Goal: Task Accomplishment & Management: Manage account settings

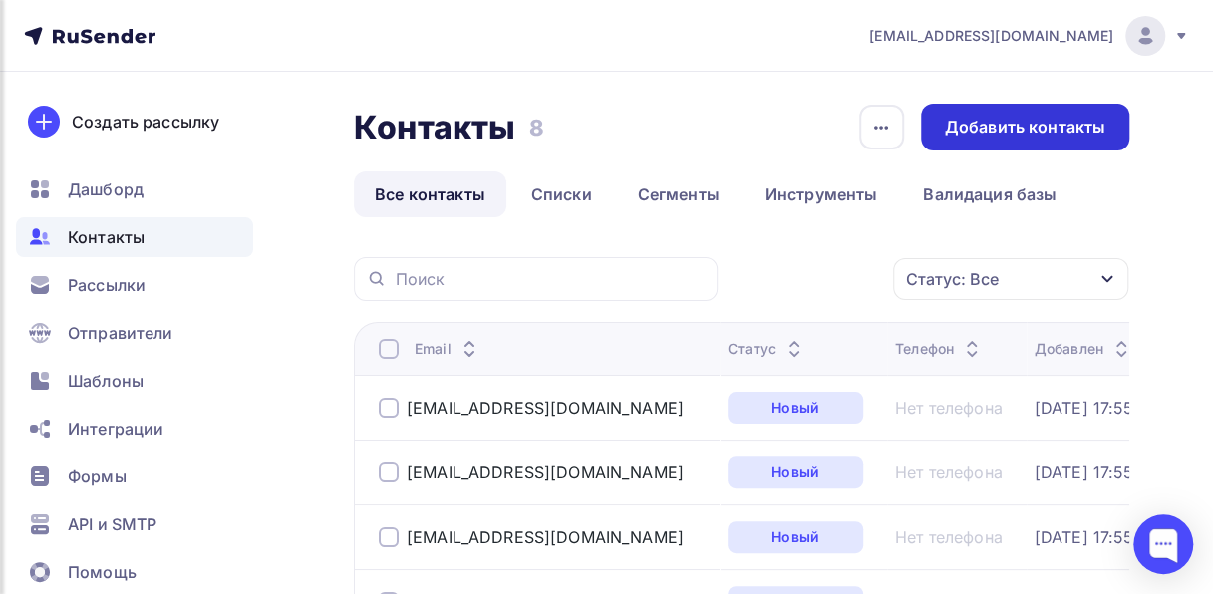
click at [991, 120] on div "Добавить контакты" at bounding box center [1025, 127] width 160 height 23
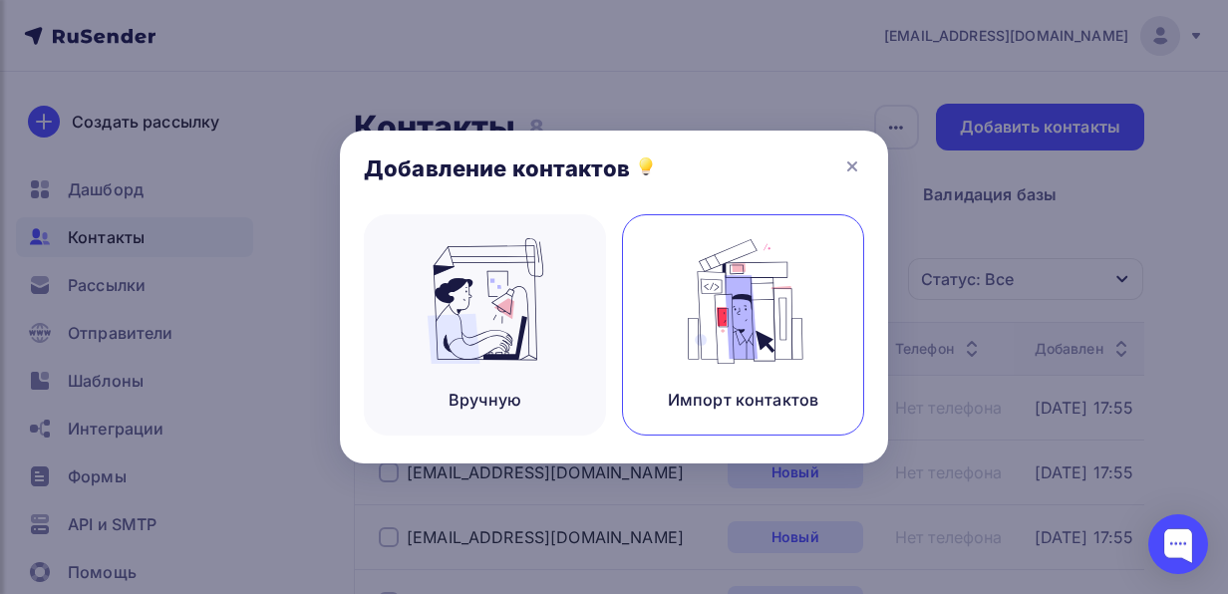
click at [702, 319] on img at bounding box center [744, 301] width 134 height 126
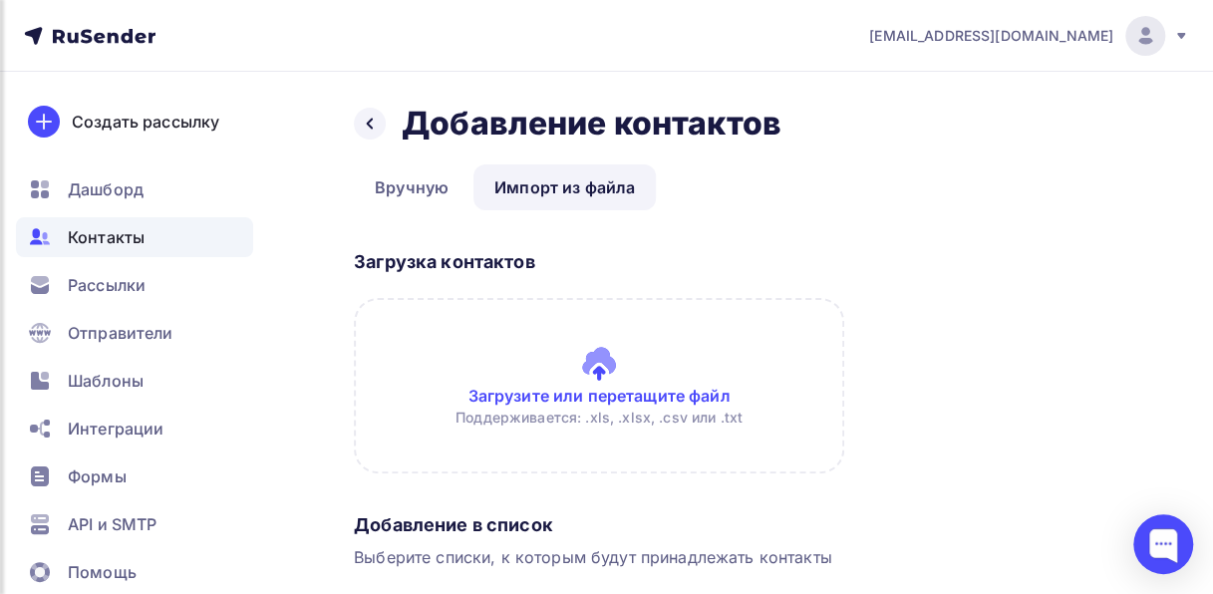
click at [582, 182] on link "Импорт из файла" at bounding box center [564, 187] width 182 height 46
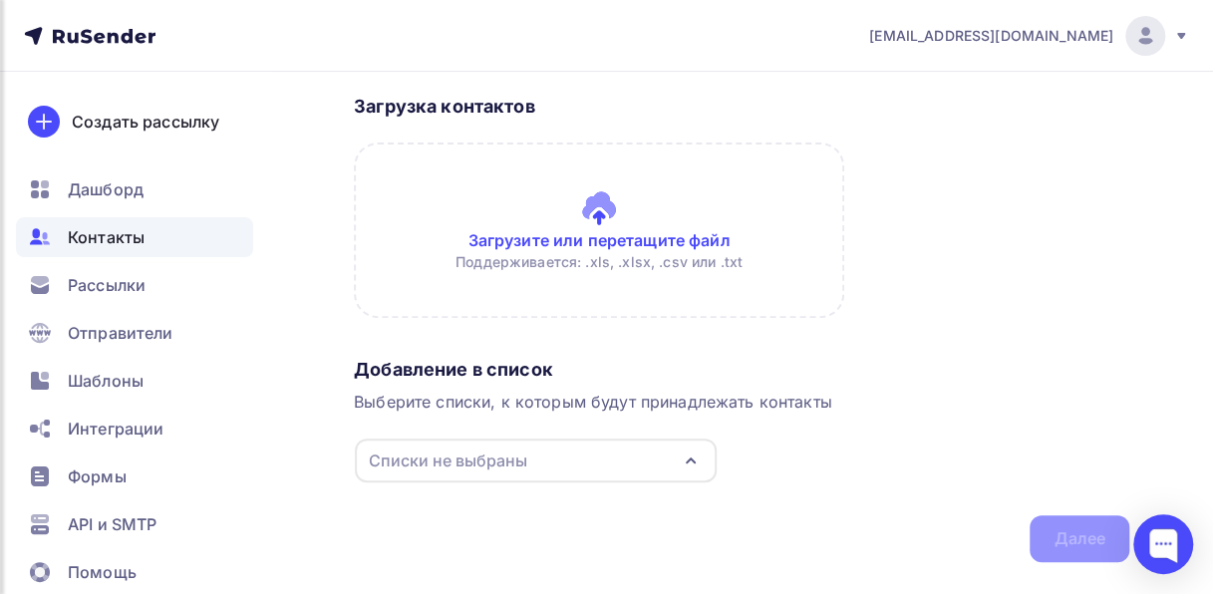
scroll to position [173, 0]
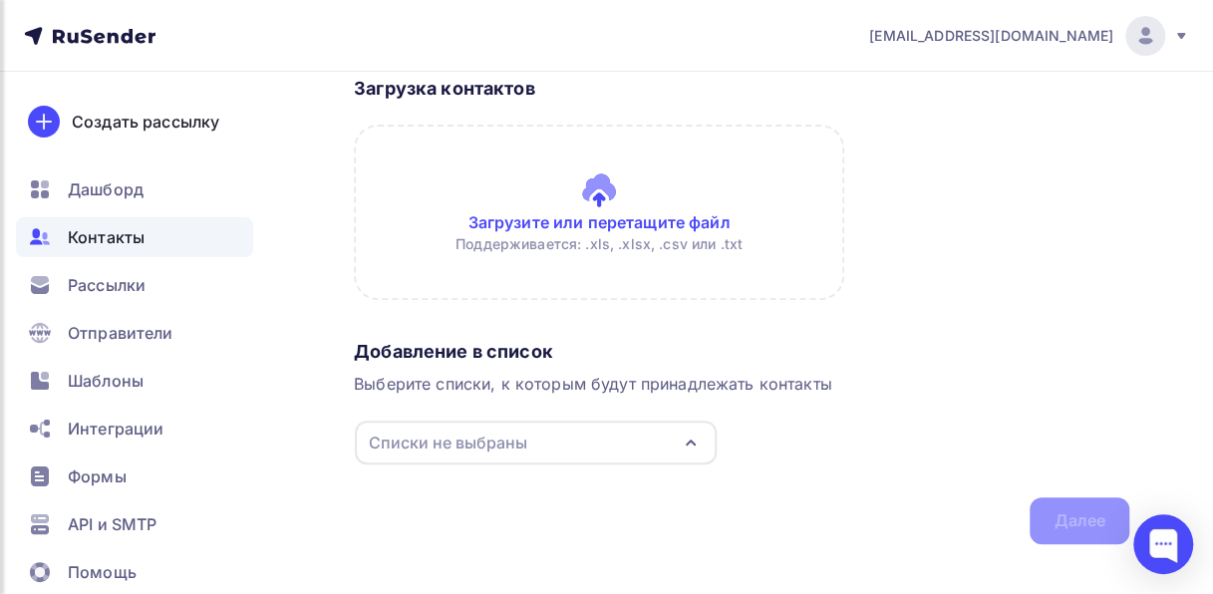
click at [666, 436] on div "Списки не выбраны" at bounding box center [536, 442] width 362 height 44
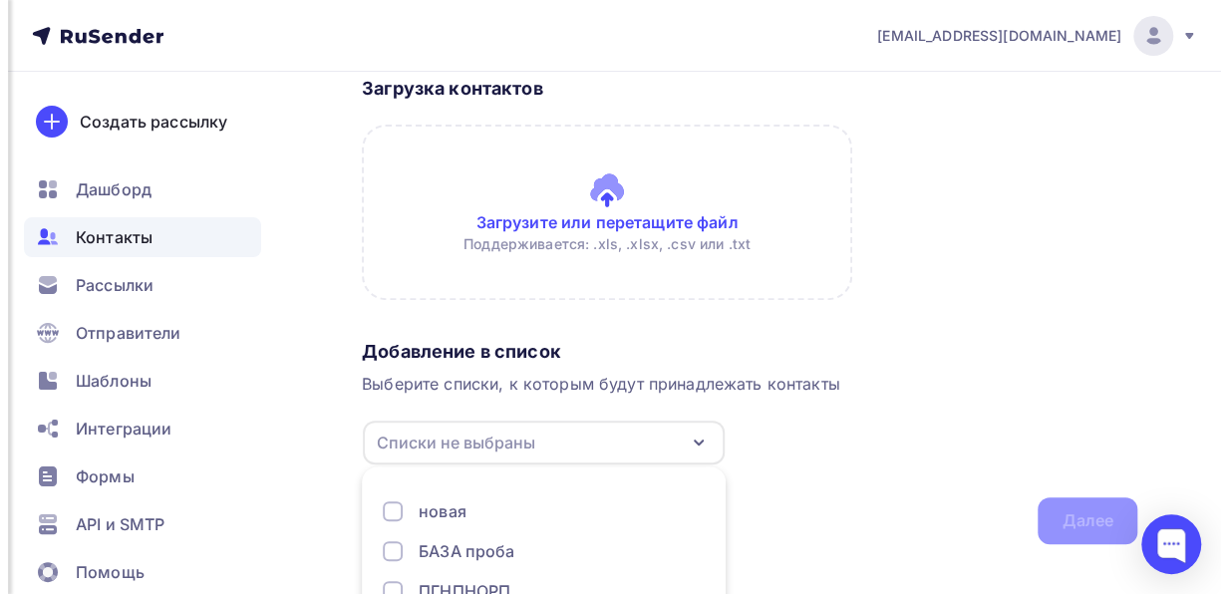
scroll to position [295, 0]
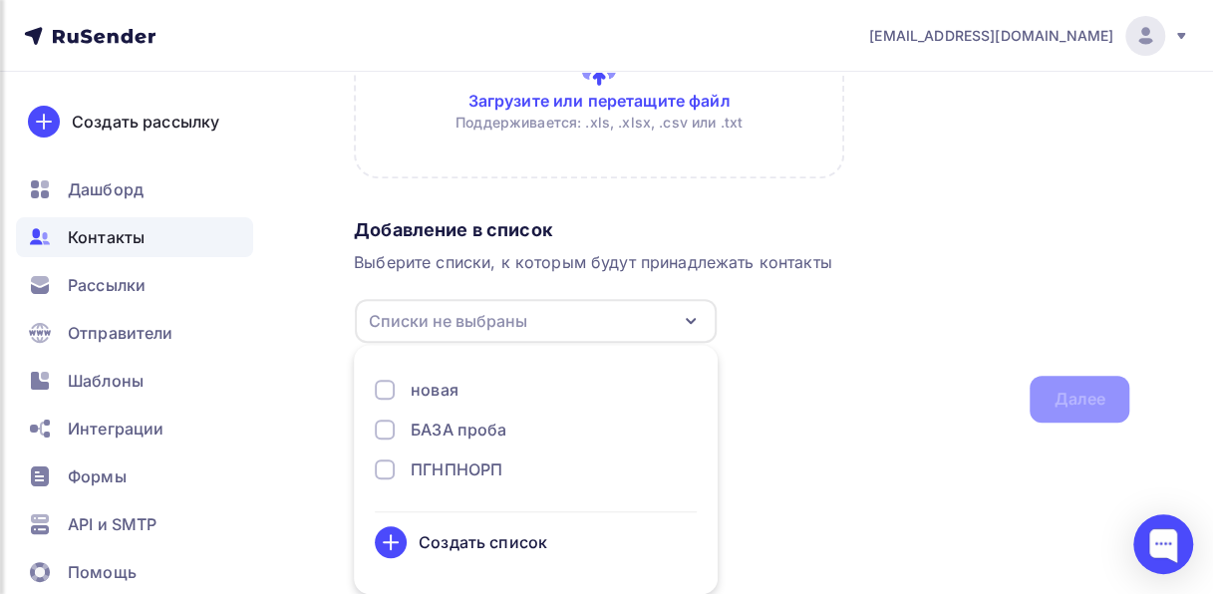
click at [522, 542] on div "Создать список" at bounding box center [482, 542] width 129 height 24
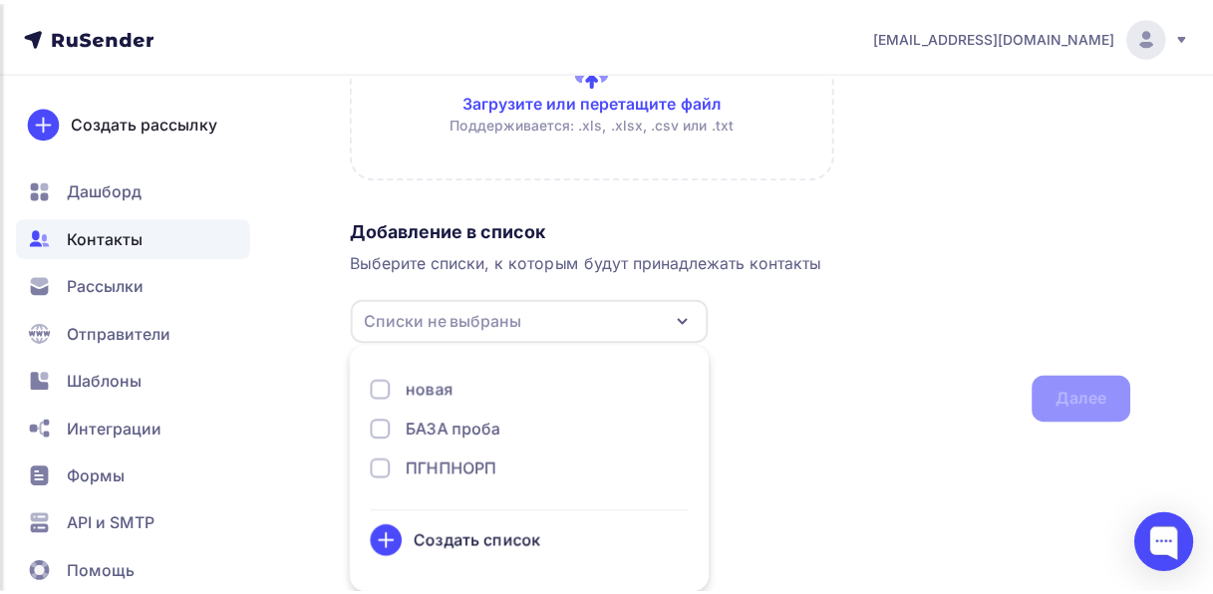
scroll to position [202, 0]
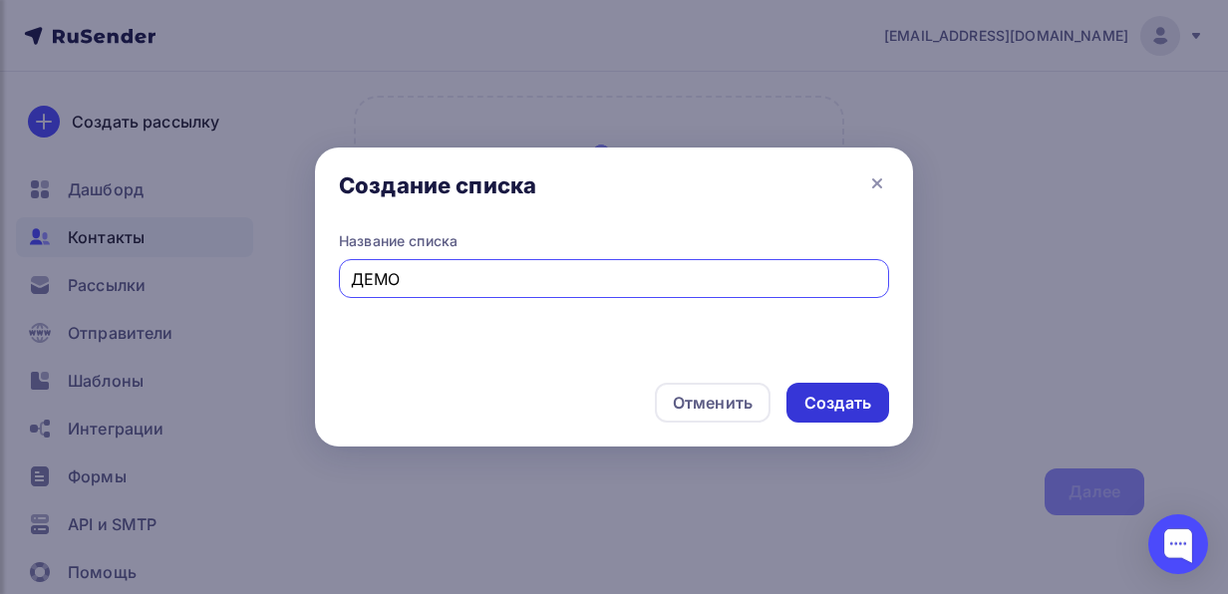
type input "ДЕМО"
click at [833, 408] on div "Создать" at bounding box center [837, 403] width 67 height 23
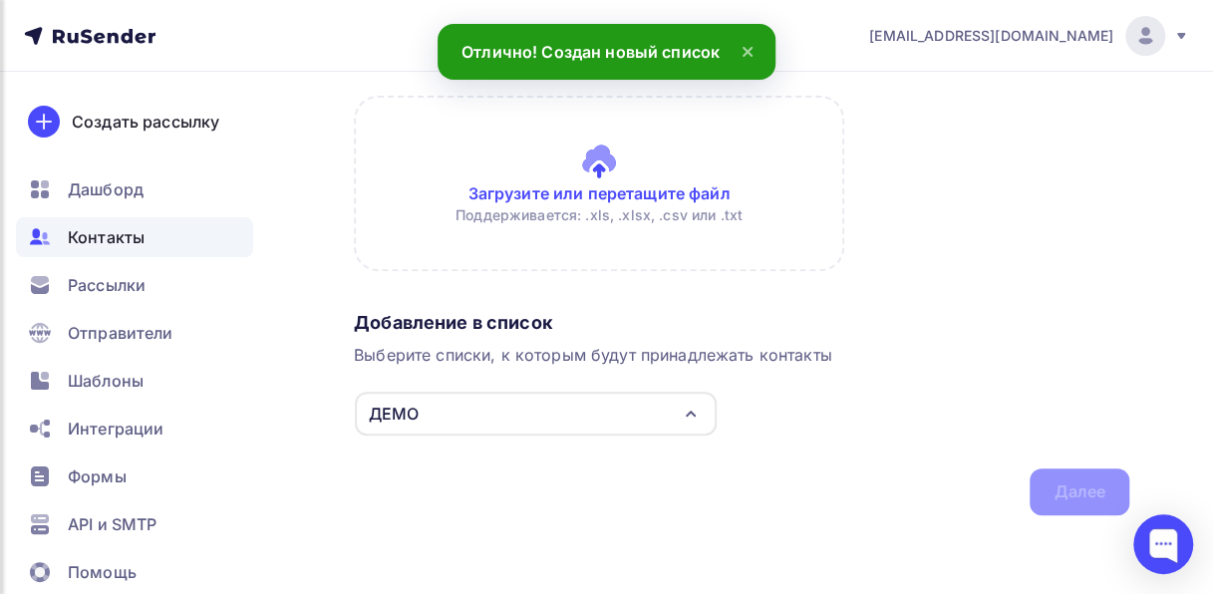
click at [620, 189] on input "file" at bounding box center [599, 183] width 490 height 175
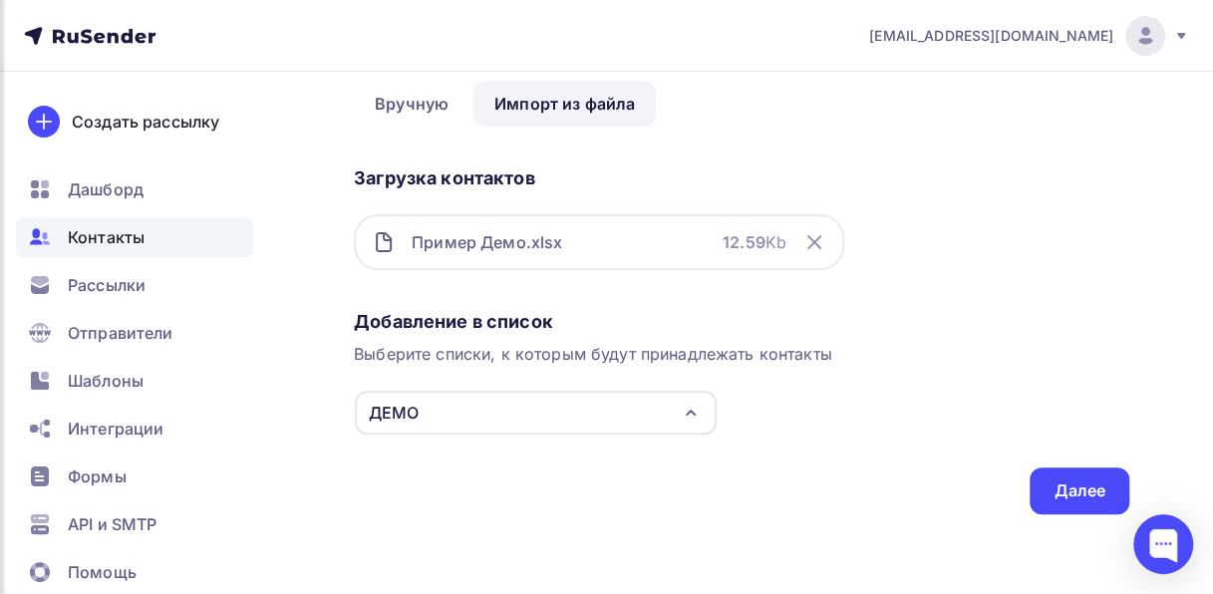
scroll to position [83, 0]
click at [1073, 484] on div "Далее" at bounding box center [1079, 491] width 52 height 23
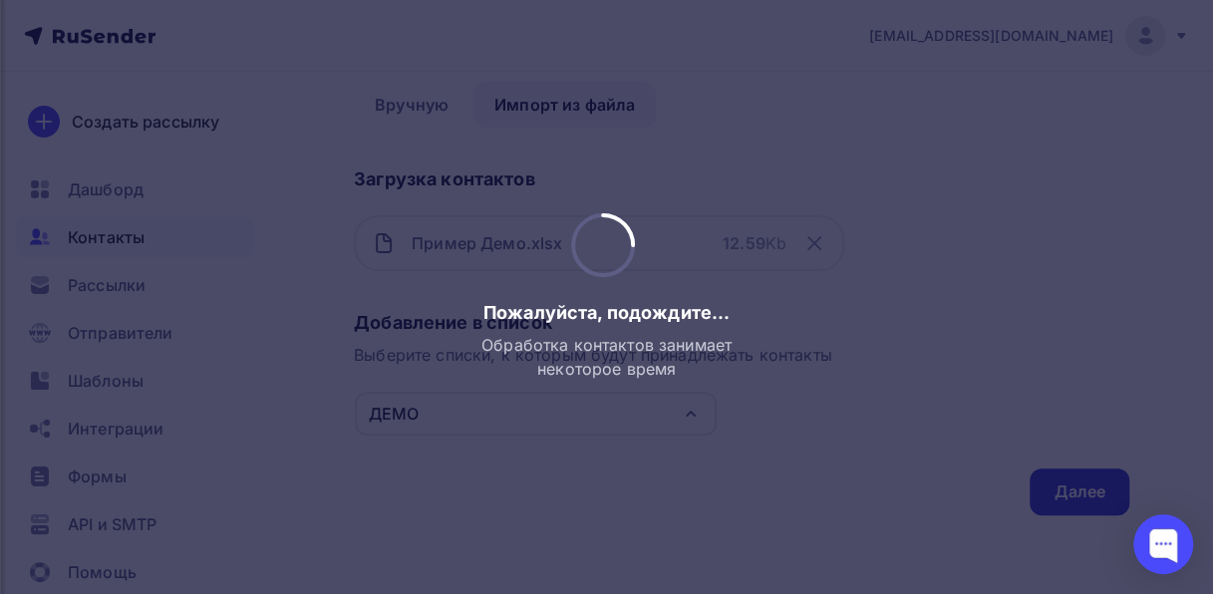
scroll to position [0, 0]
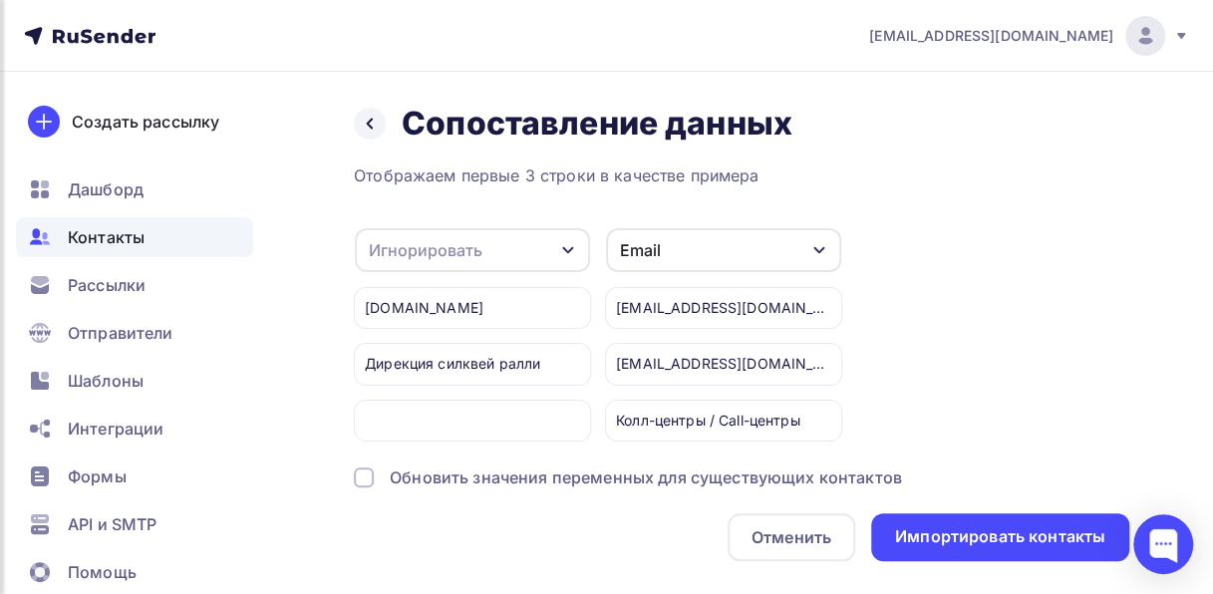
click at [539, 413] on div at bounding box center [472, 421] width 237 height 42
click at [569, 250] on icon "button" at bounding box center [567, 250] width 11 height 7
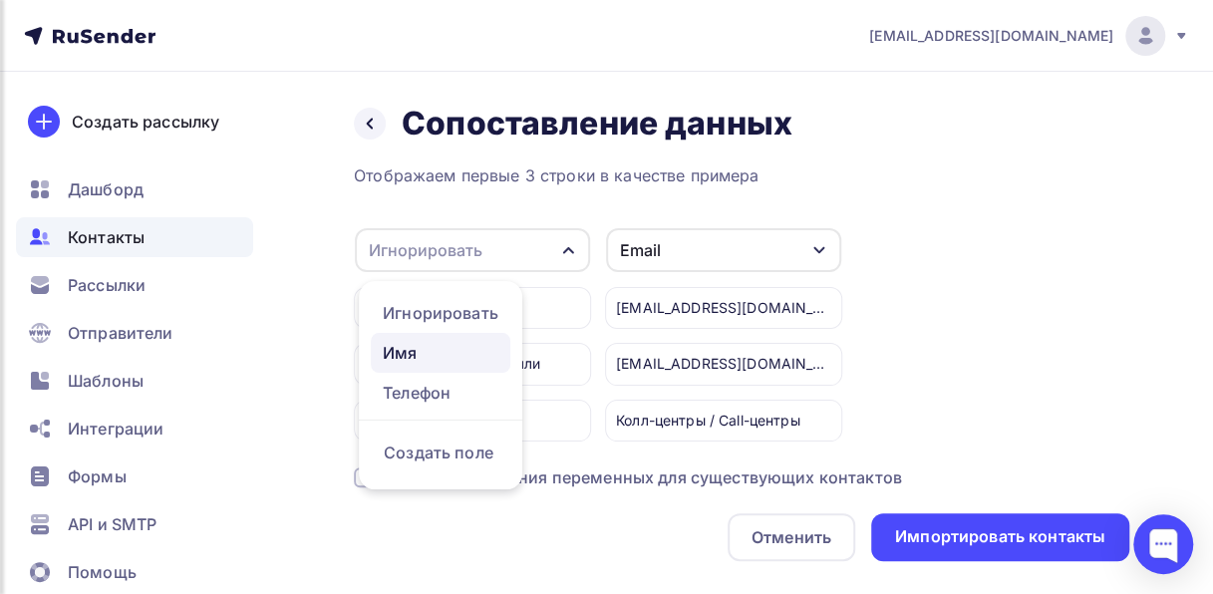
click at [422, 351] on div "Имя" at bounding box center [441, 353] width 116 height 24
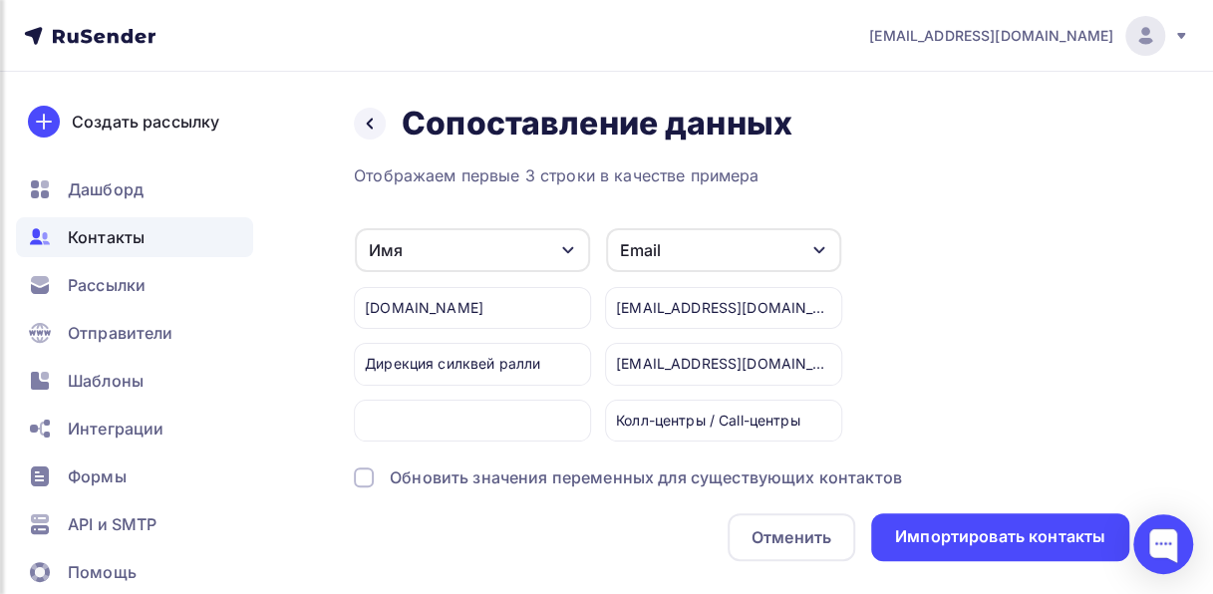
click at [665, 407] on div "Колл-центры / Call-центры" at bounding box center [723, 421] width 237 height 42
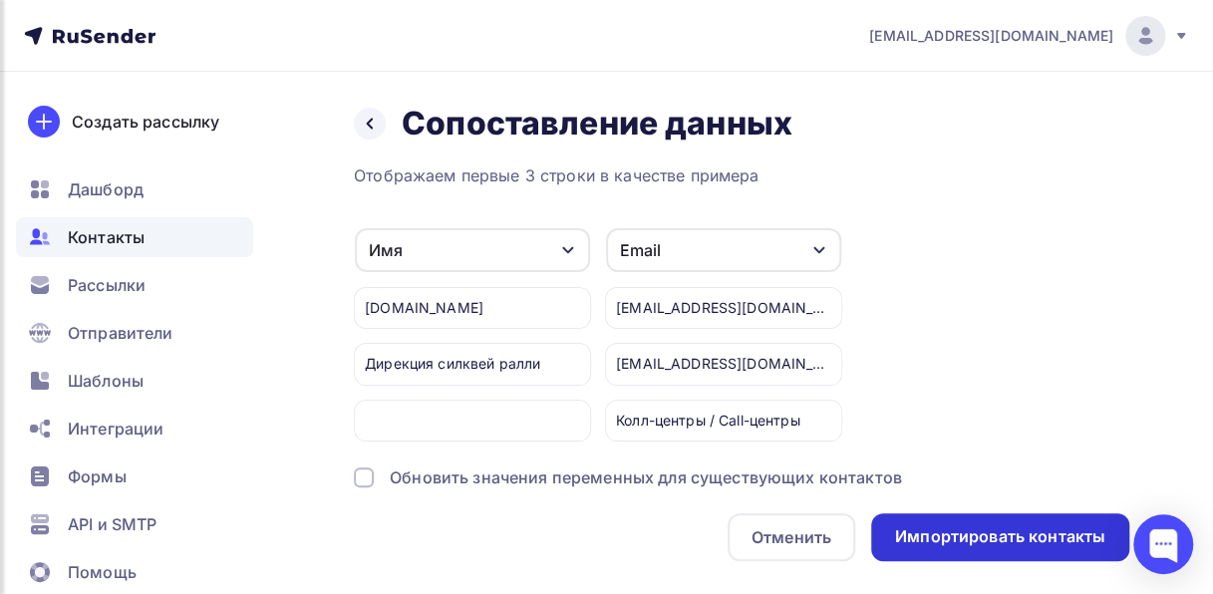
click at [990, 536] on div "Импортировать контакты" at bounding box center [1000, 536] width 210 height 23
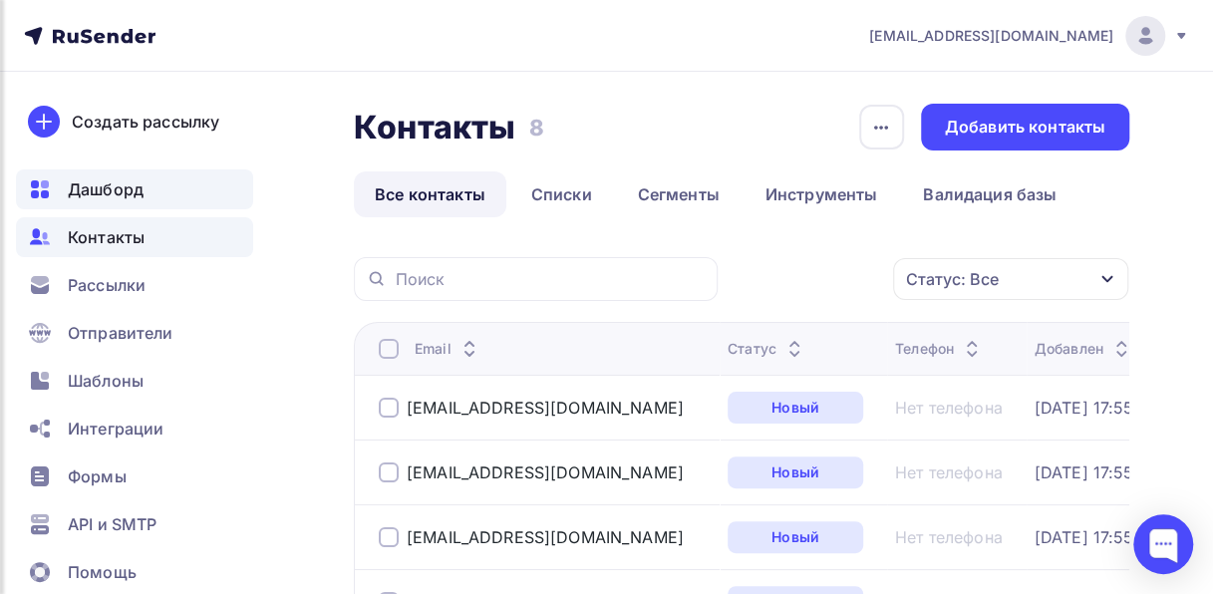
click at [103, 198] on span "Дашборд" at bounding box center [106, 189] width 76 height 24
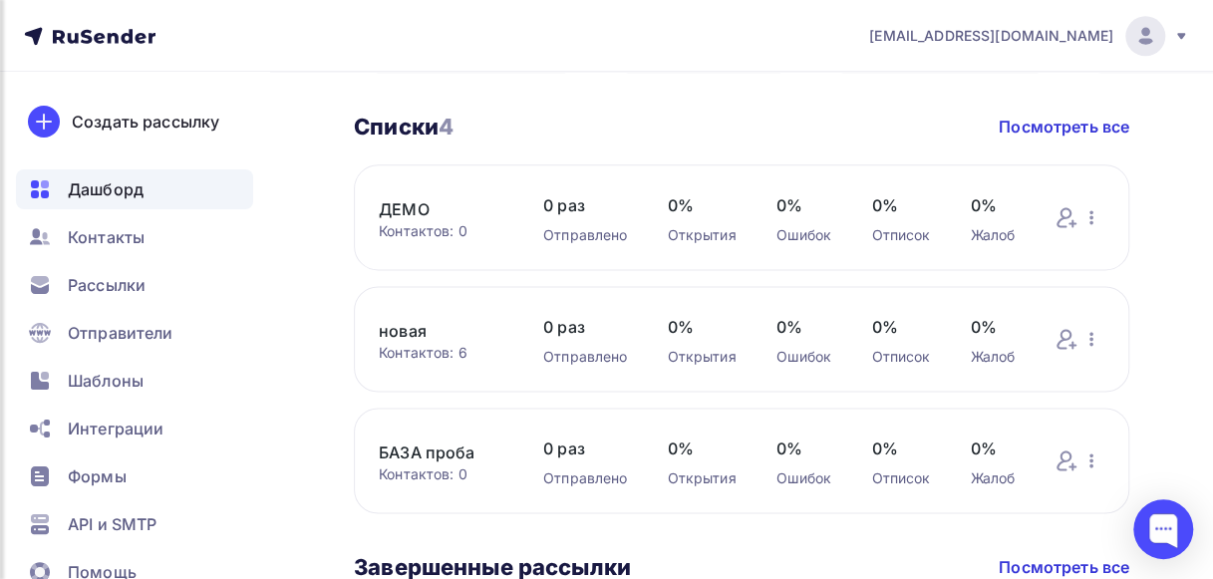
scroll to position [1179, 0]
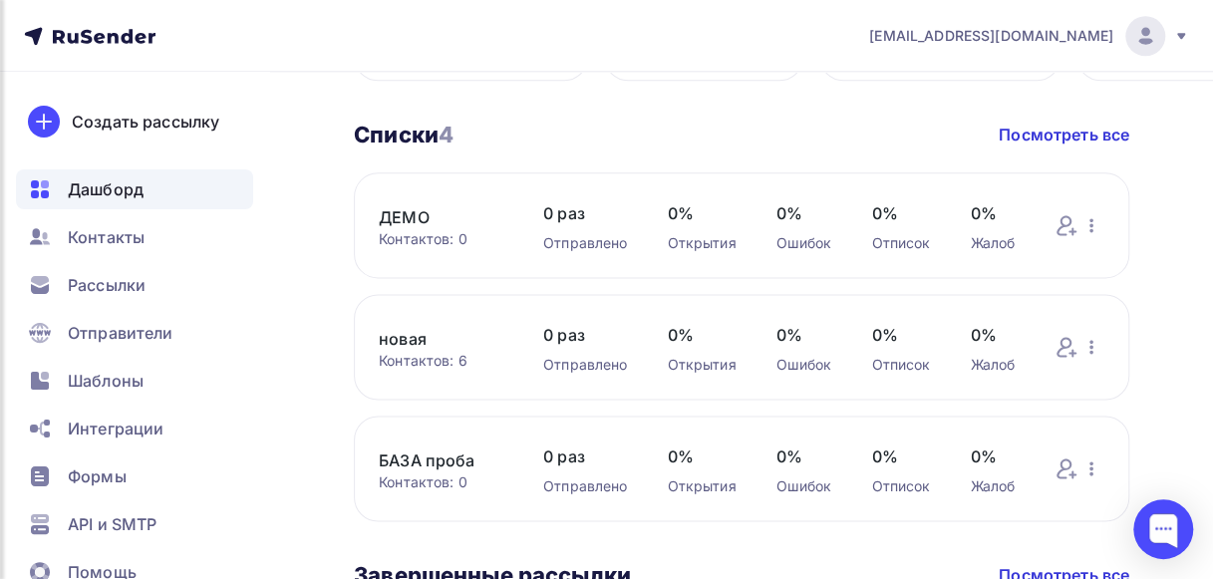
click at [405, 215] on link "ДЕМО" at bounding box center [441, 217] width 125 height 24
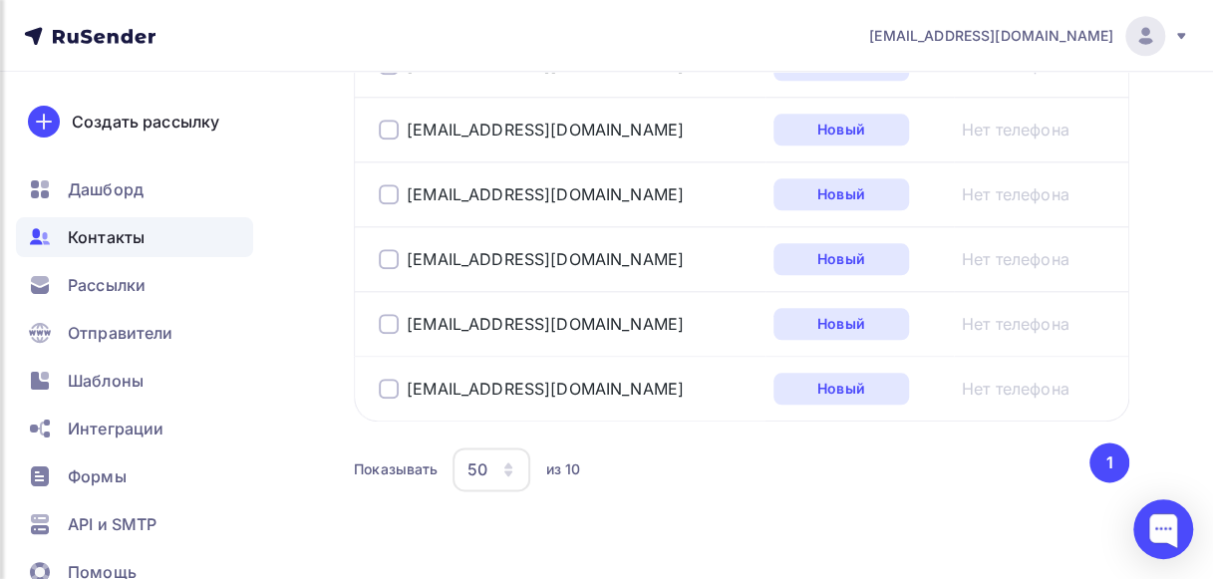
scroll to position [970, 0]
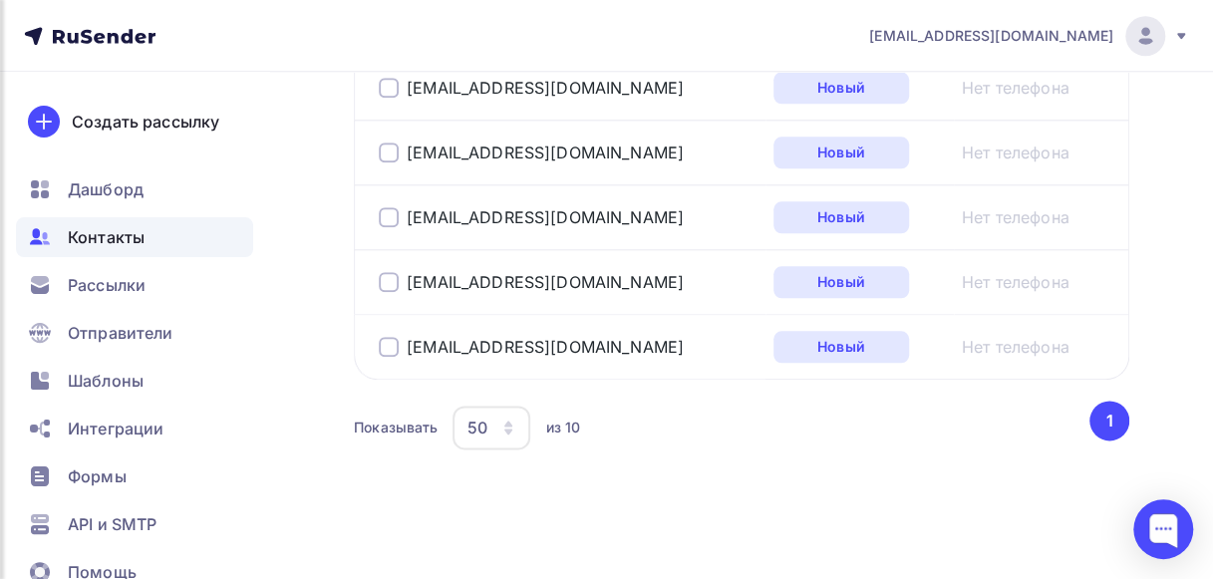
click at [474, 424] on div "50" at bounding box center [476, 427] width 20 height 24
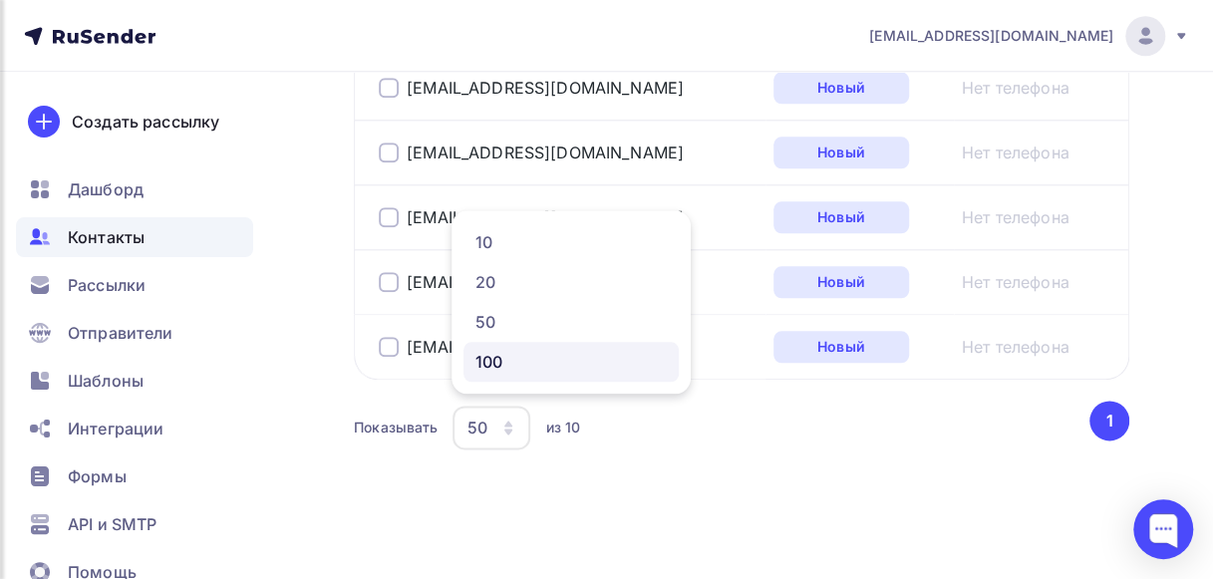
click at [488, 360] on div "100" at bounding box center [570, 362] width 191 height 24
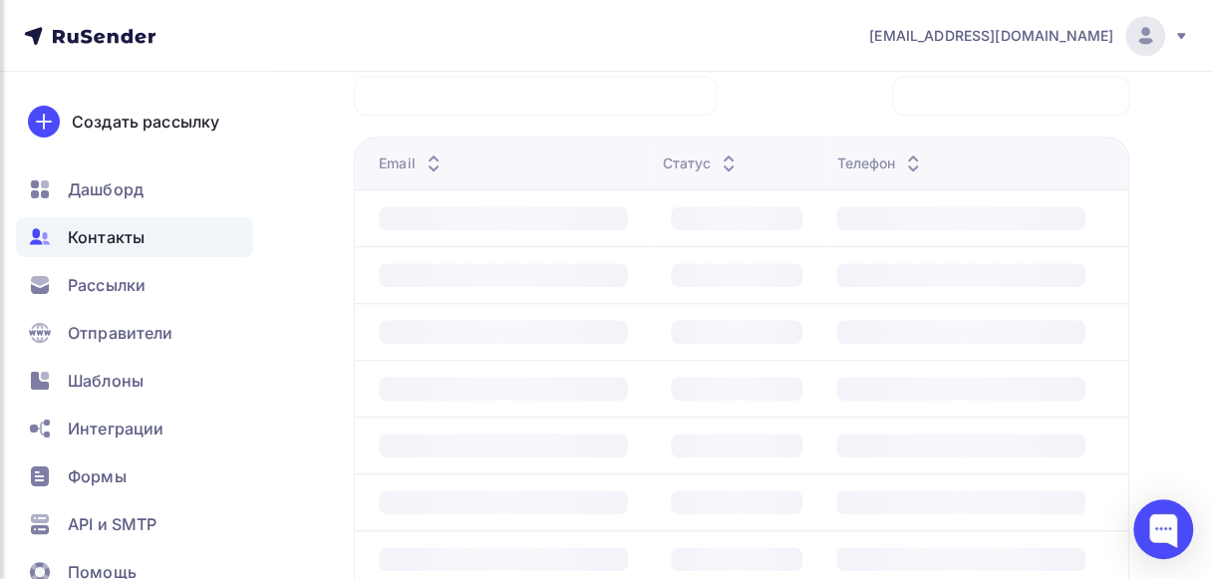
scroll to position [484, 0]
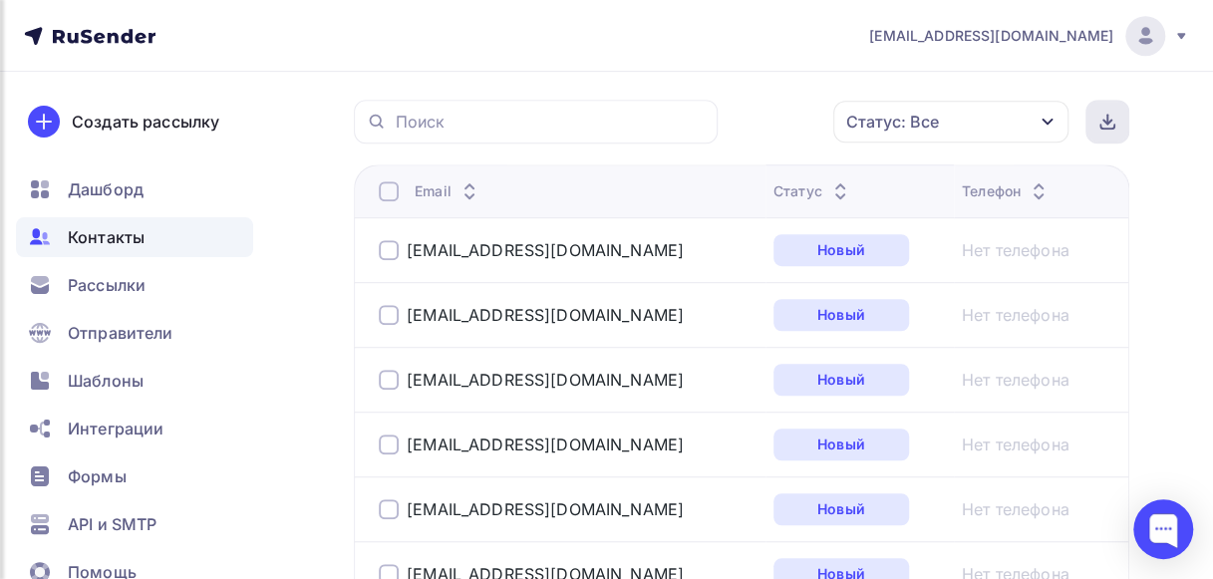
click at [1107, 123] on icon at bounding box center [1107, 119] width 0 height 9
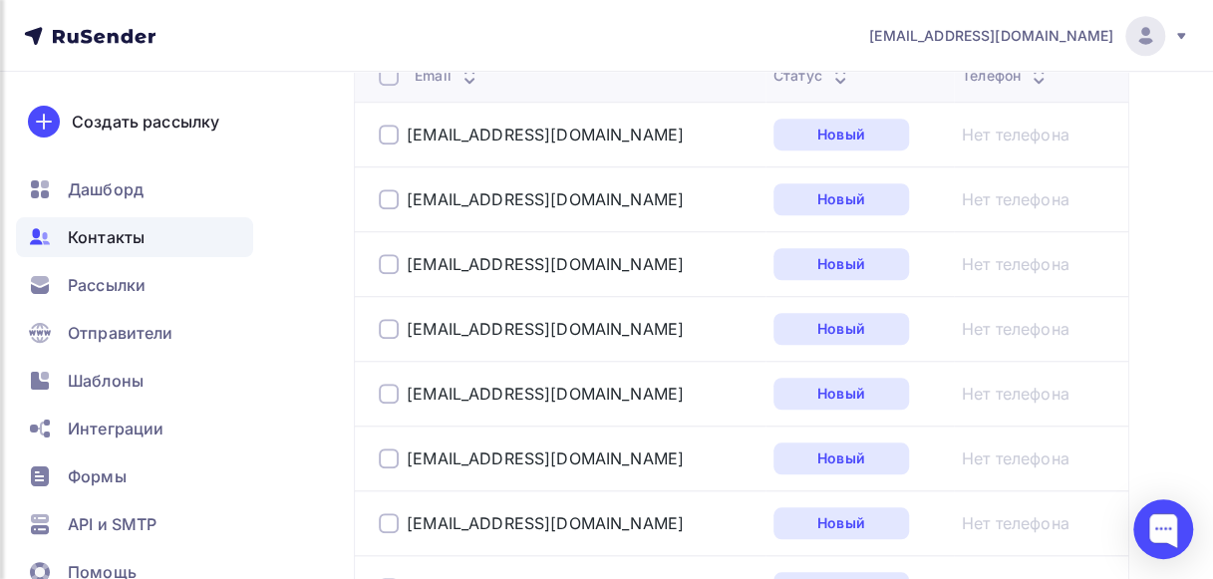
scroll to position [554, 0]
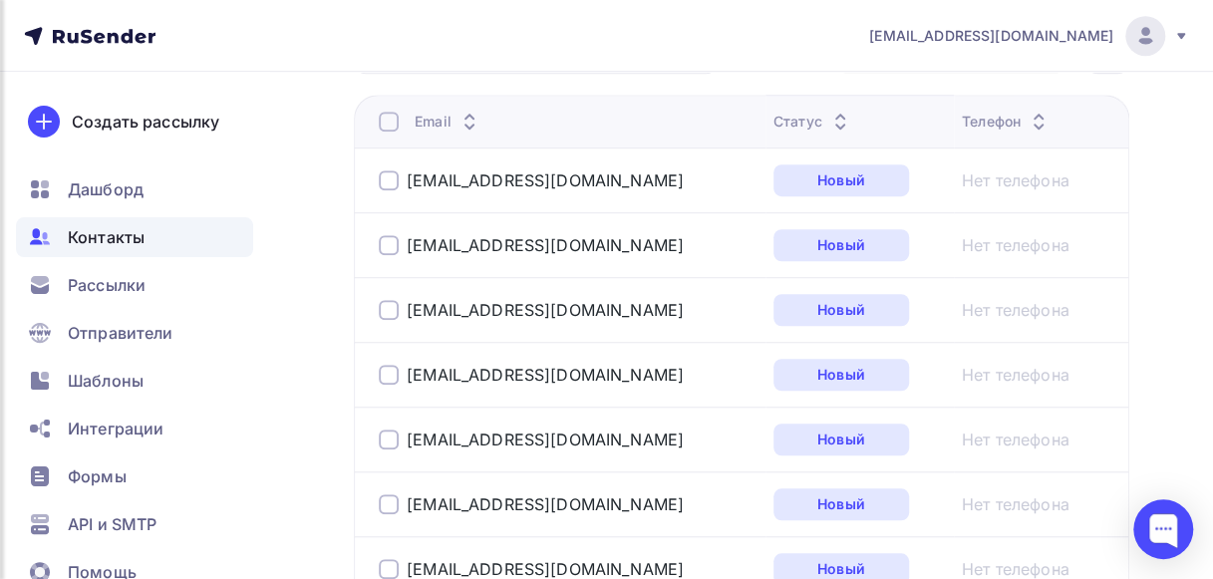
click at [828, 121] on icon at bounding box center [840, 127] width 24 height 24
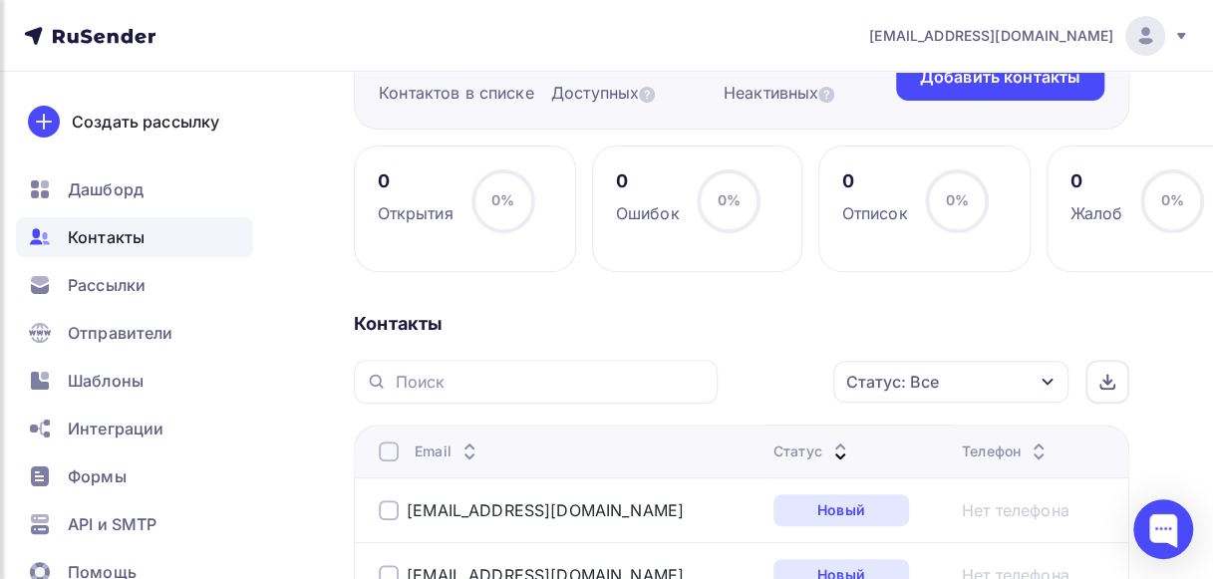
scroll to position [226, 0]
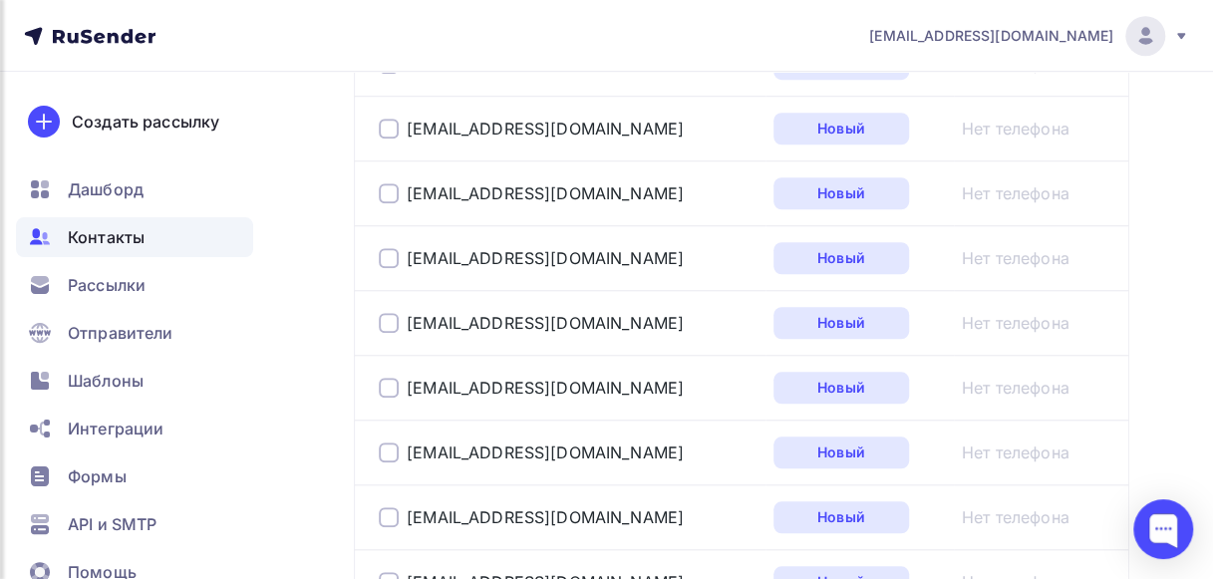
scroll to position [970, 0]
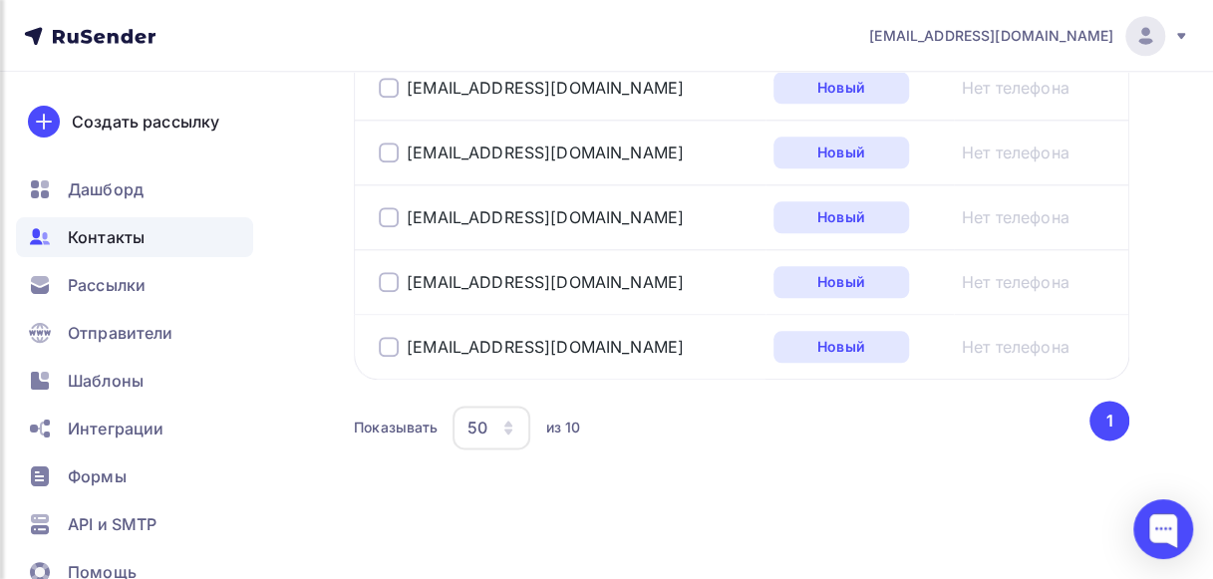
click at [557, 422] on div "из 10" at bounding box center [562, 427] width 35 height 20
click at [510, 423] on icon "button" at bounding box center [508, 427] width 16 height 16
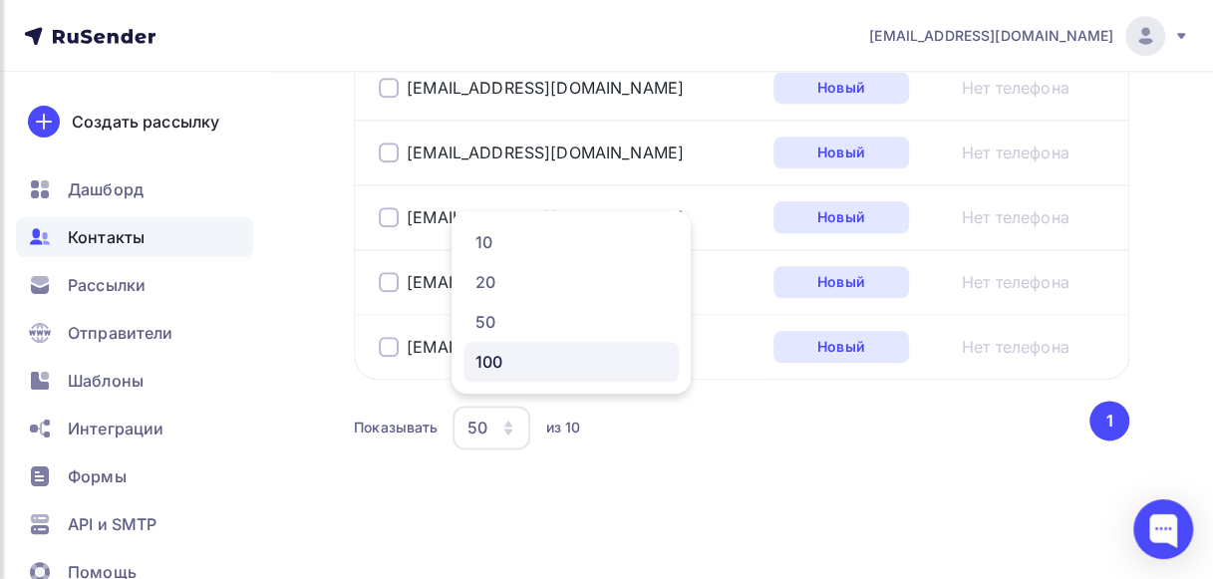
click at [491, 371] on div "100" at bounding box center [570, 362] width 191 height 24
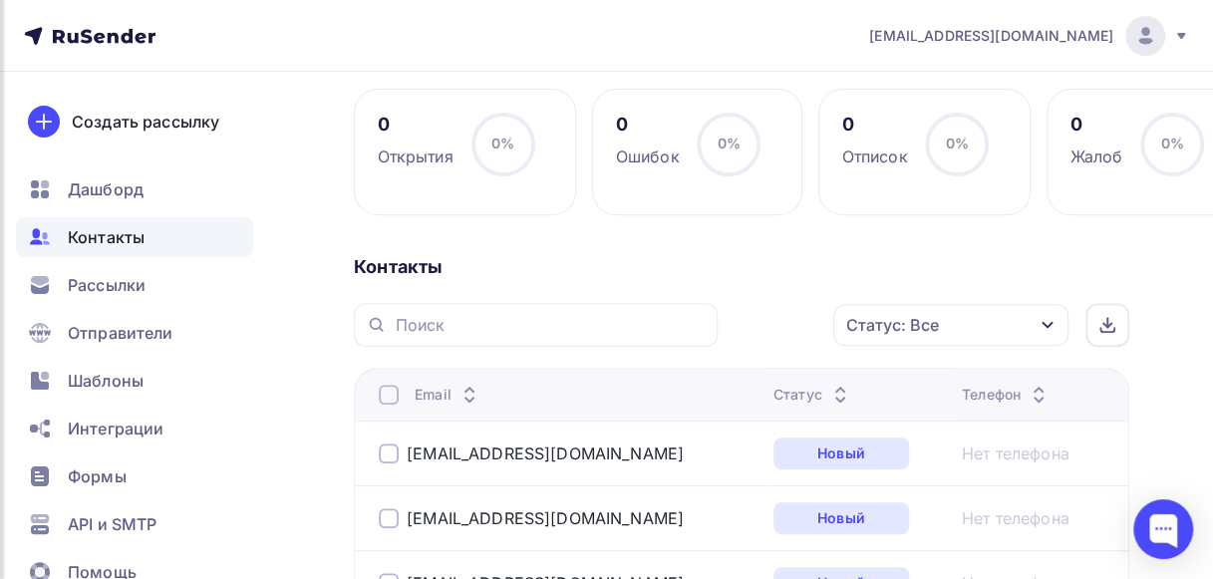
scroll to position [306, 0]
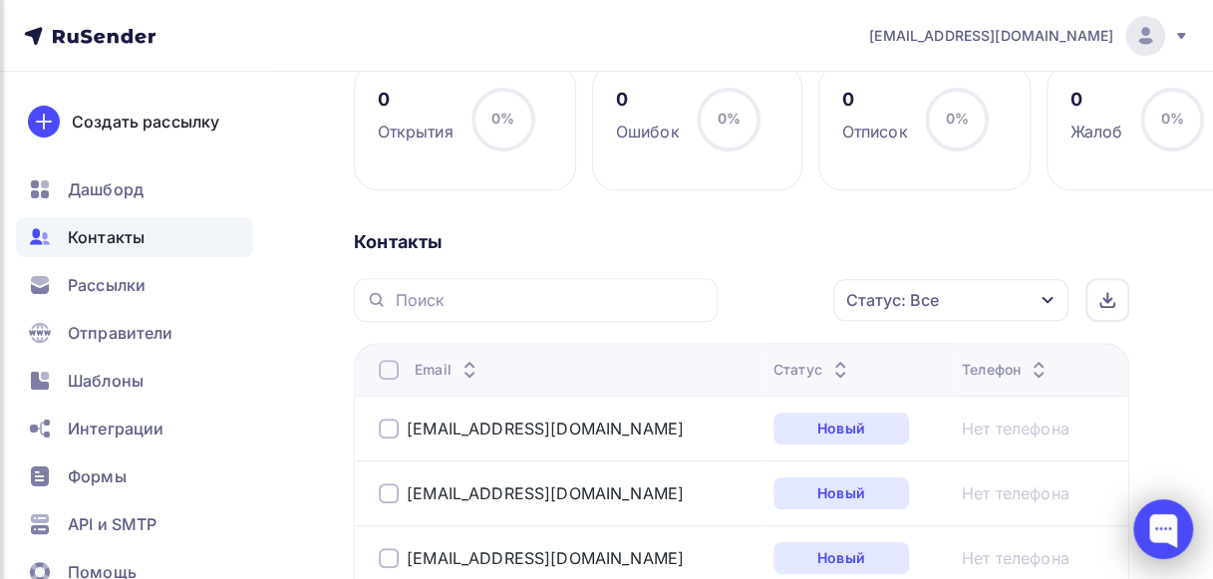
click at [1169, 525] on div at bounding box center [1163, 529] width 60 height 60
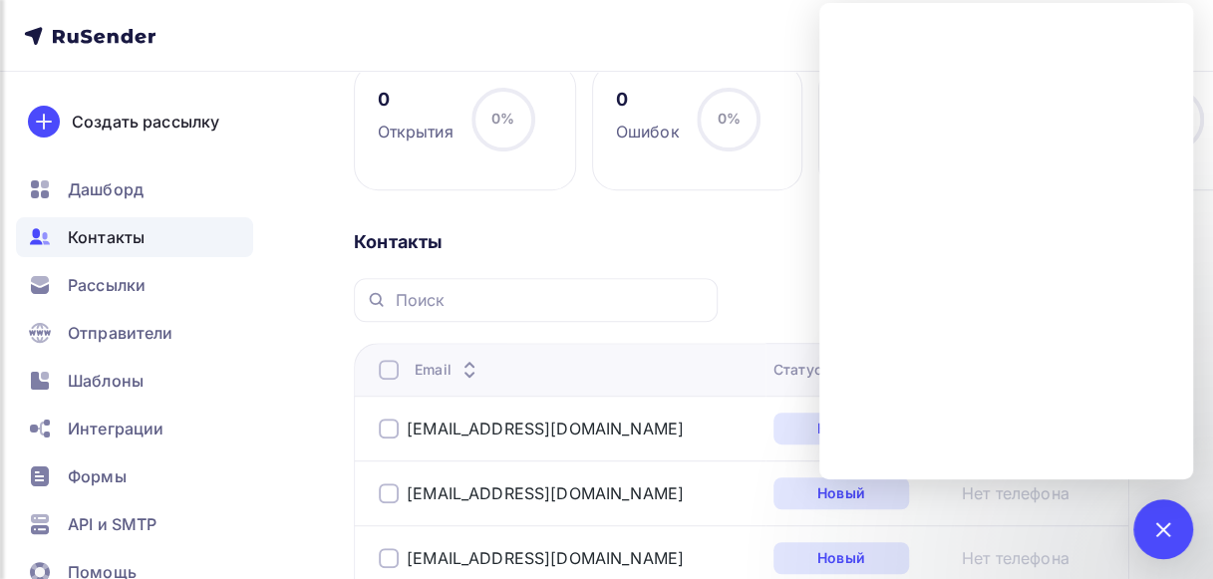
click at [314, 250] on div "Назад ДЕМО Переименовать список Скачать список Отписать адреса Настроить поля и…" at bounding box center [606, 507] width 1213 height 1482
click at [138, 291] on span "Рассылки" at bounding box center [107, 285] width 78 height 24
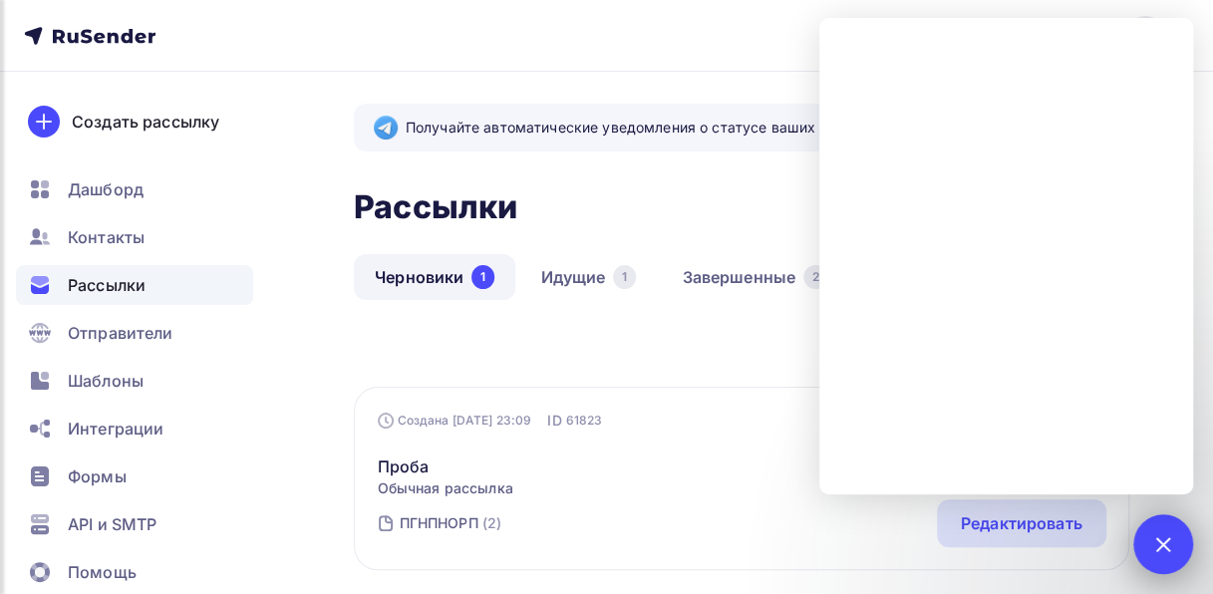
click at [1169, 556] on div at bounding box center [1163, 544] width 60 height 60
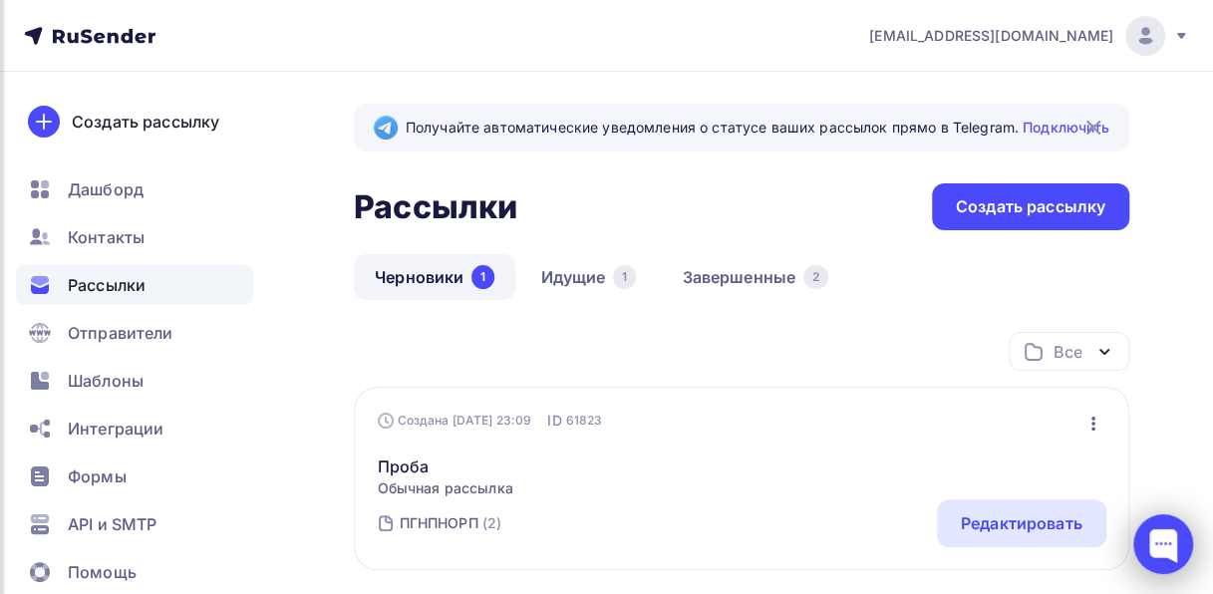
click at [1169, 556] on div at bounding box center [1163, 544] width 60 height 60
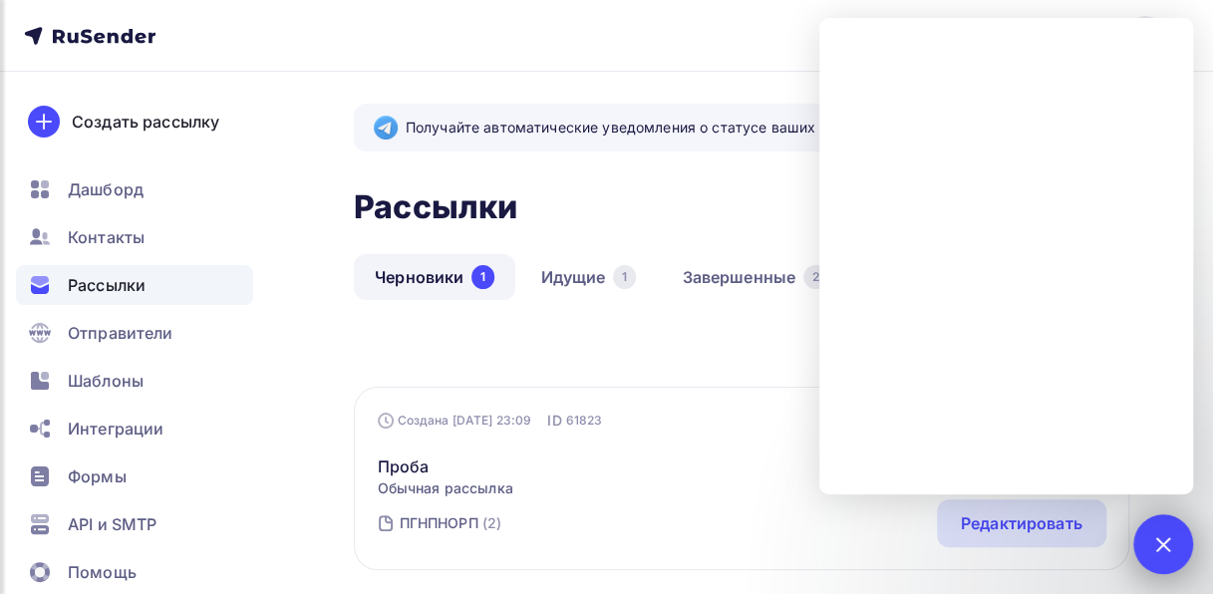
click at [1169, 556] on div at bounding box center [1163, 544] width 60 height 60
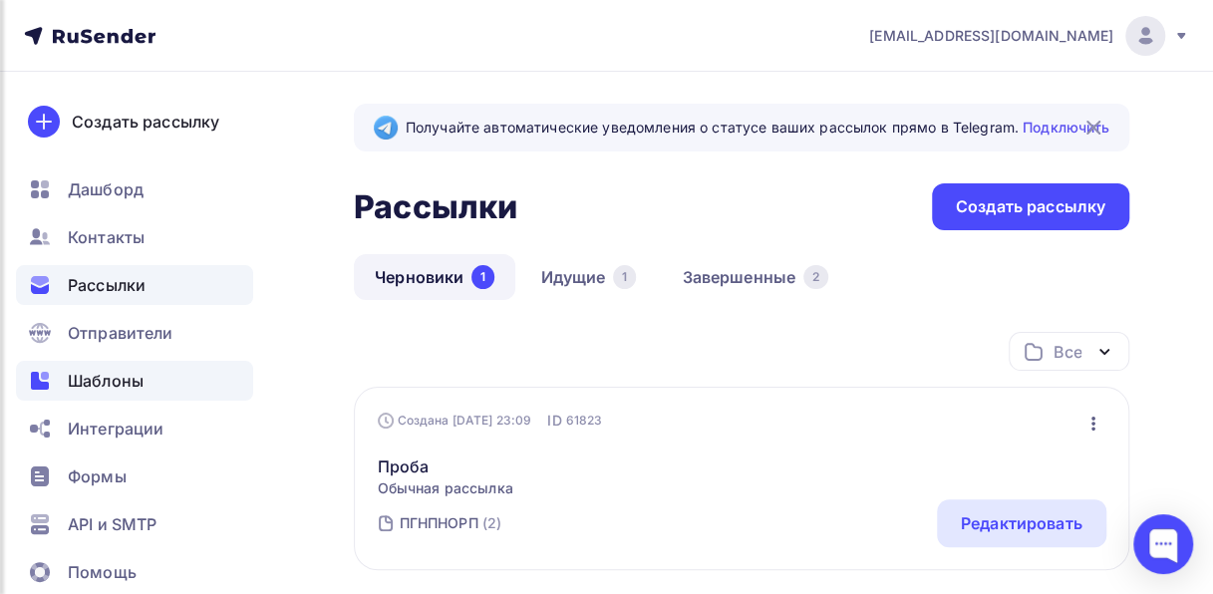
click at [92, 376] on span "Шаблоны" at bounding box center [106, 381] width 76 height 24
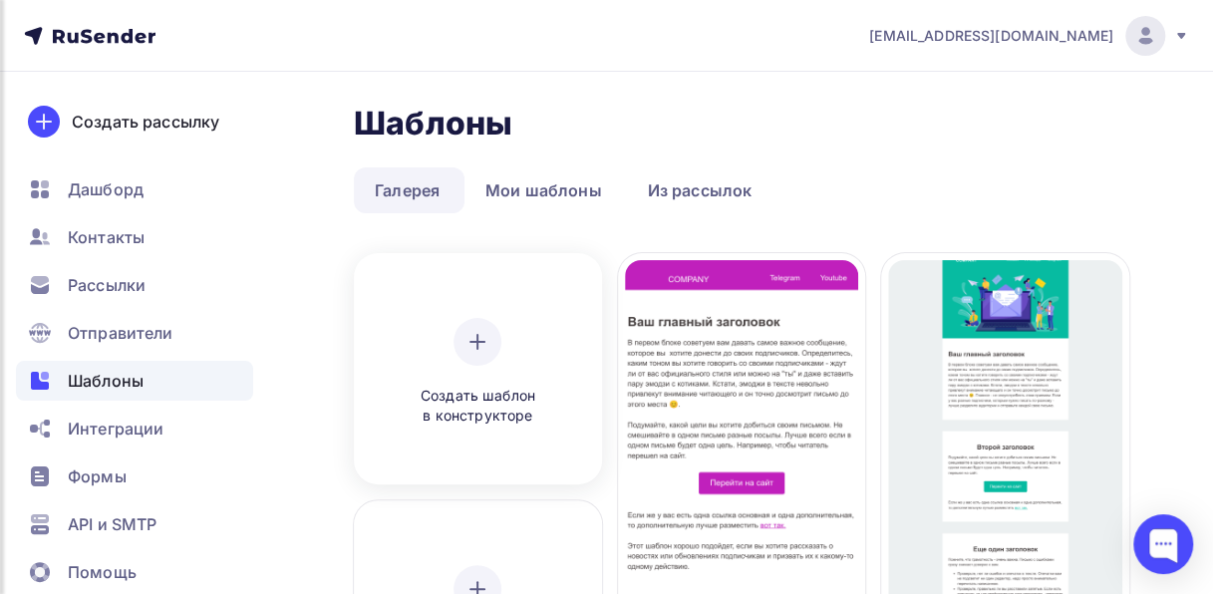
click at [474, 346] on icon at bounding box center [477, 342] width 24 height 24
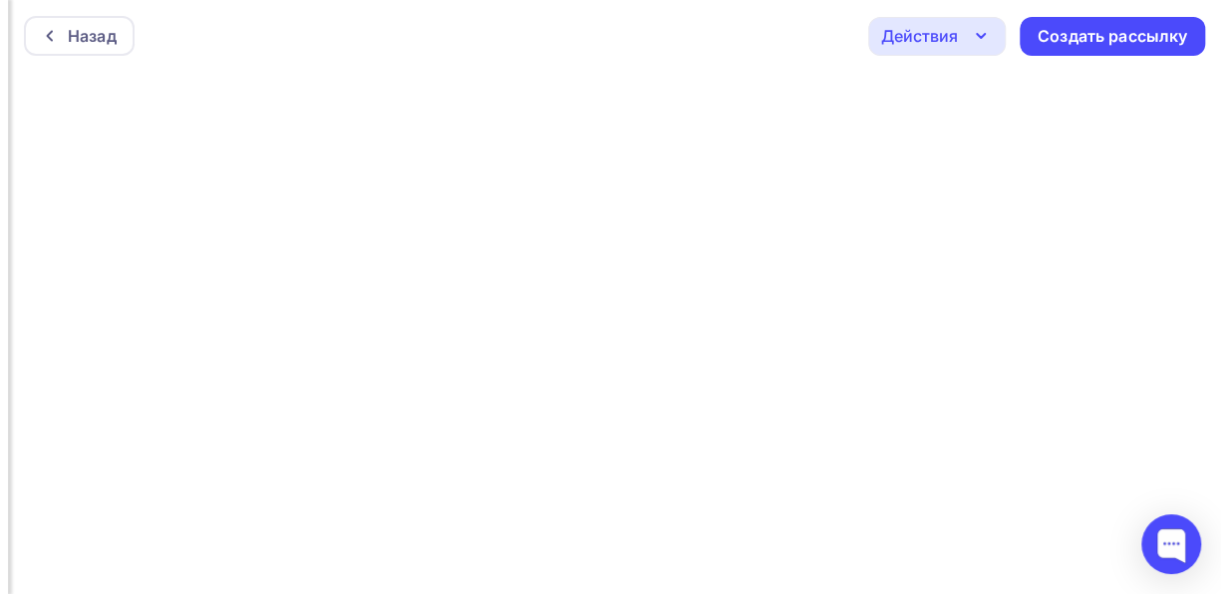
scroll to position [5, 0]
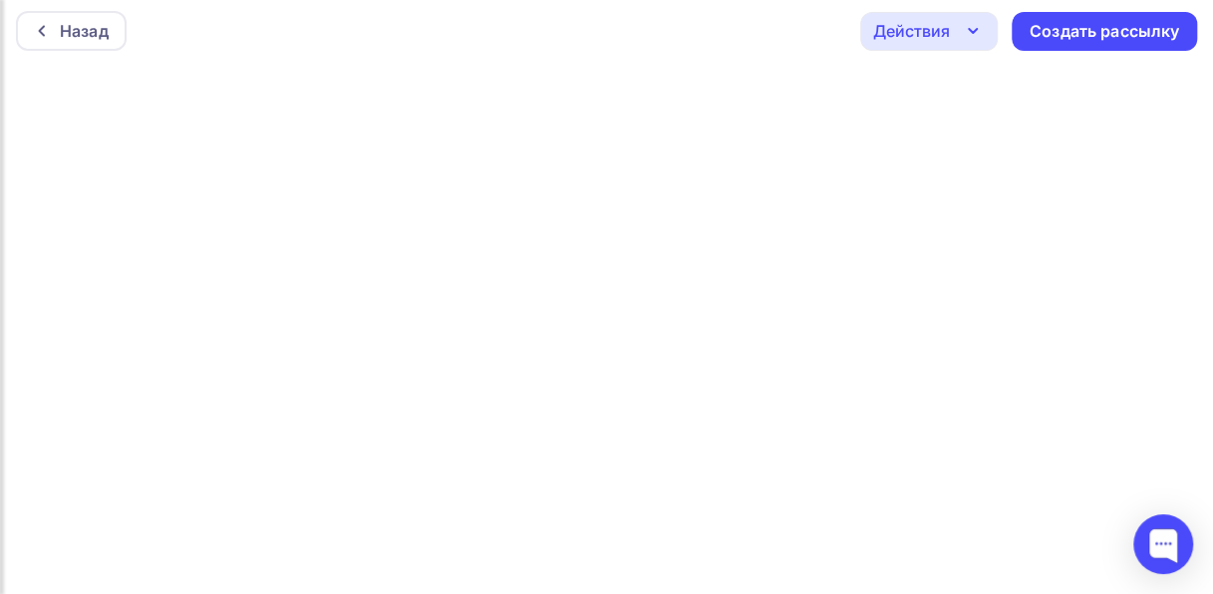
click at [961, 24] on icon "button" at bounding box center [973, 31] width 24 height 24
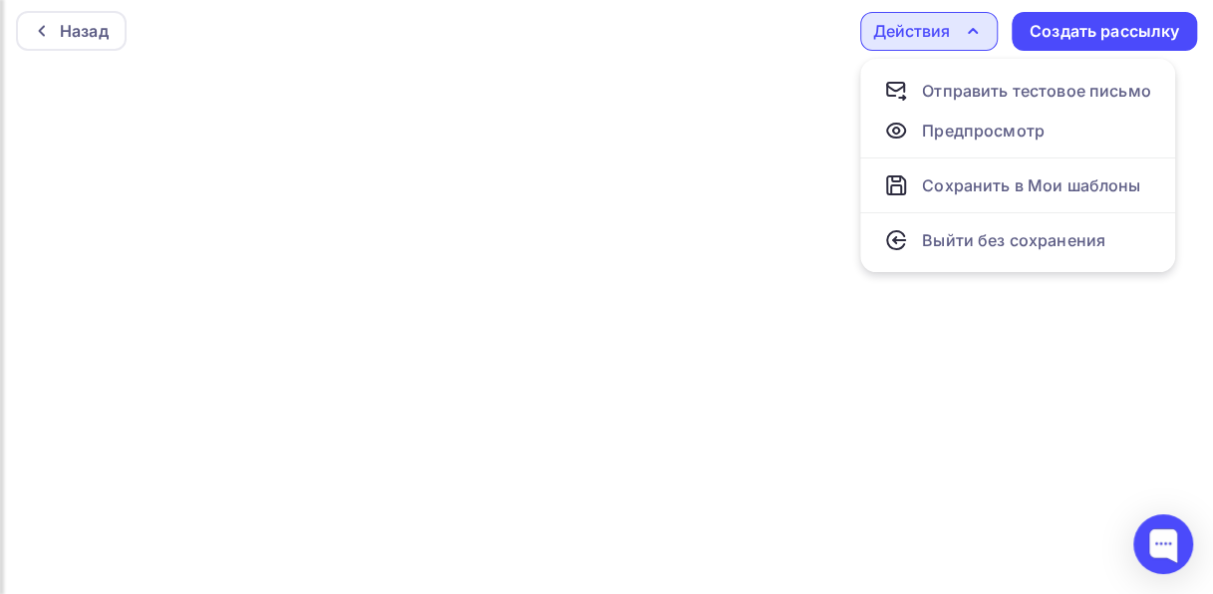
click at [961, 24] on icon "button" at bounding box center [973, 31] width 24 height 24
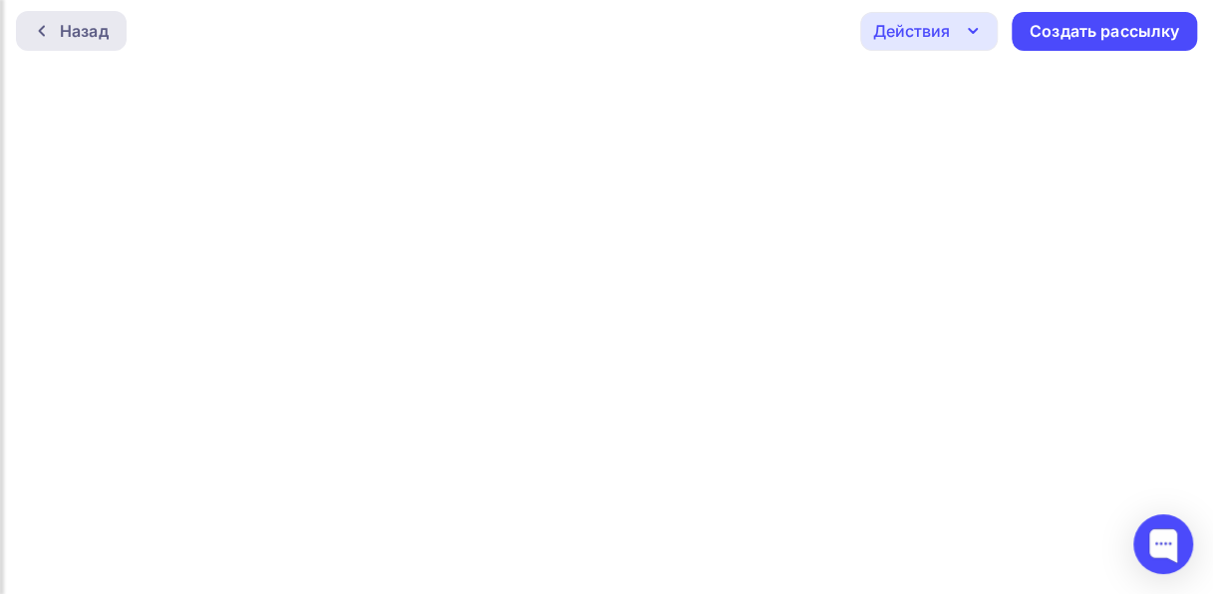
click at [87, 22] on div "Назад" at bounding box center [84, 31] width 49 height 24
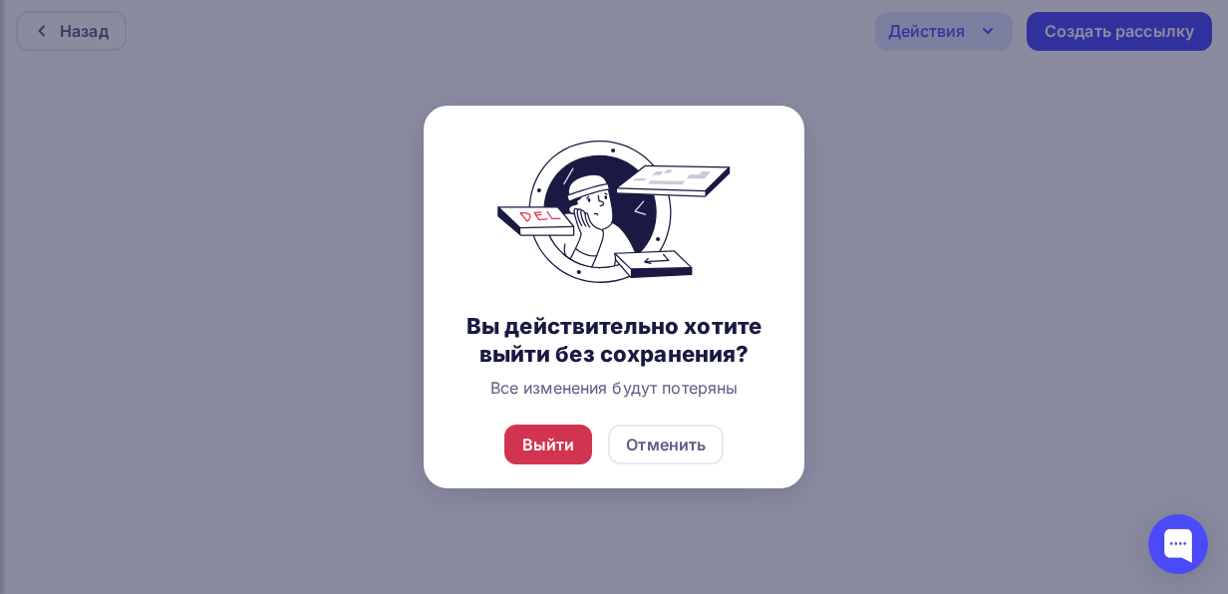
click at [547, 454] on div "Выйти" at bounding box center [548, 444] width 53 height 24
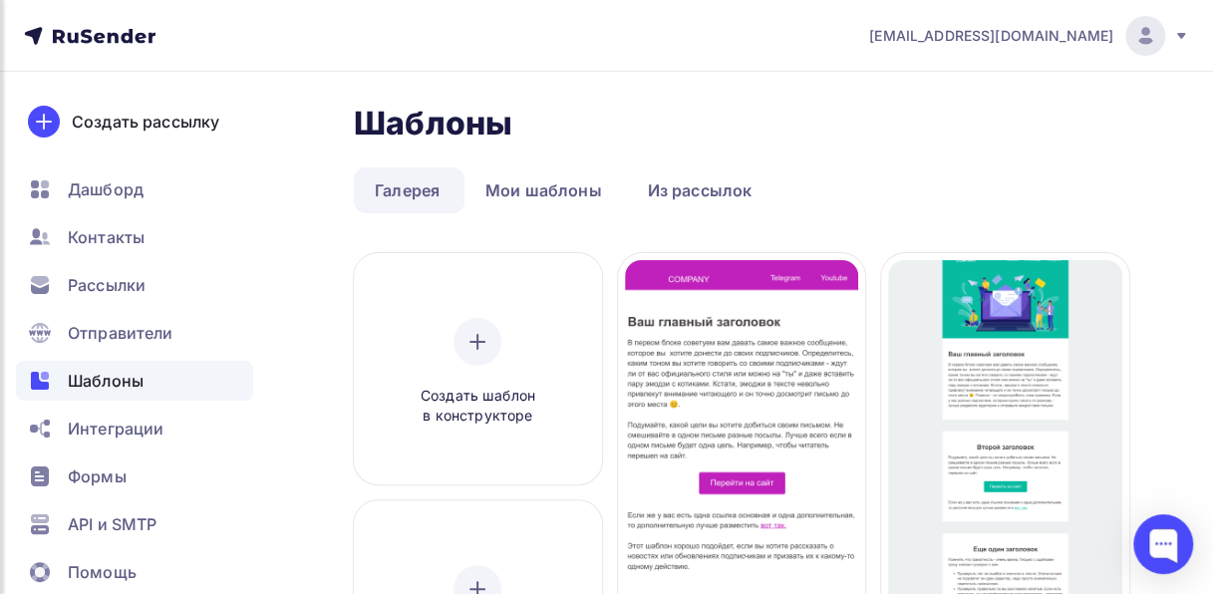
click at [89, 42] on icon at bounding box center [87, 36] width 12 height 14
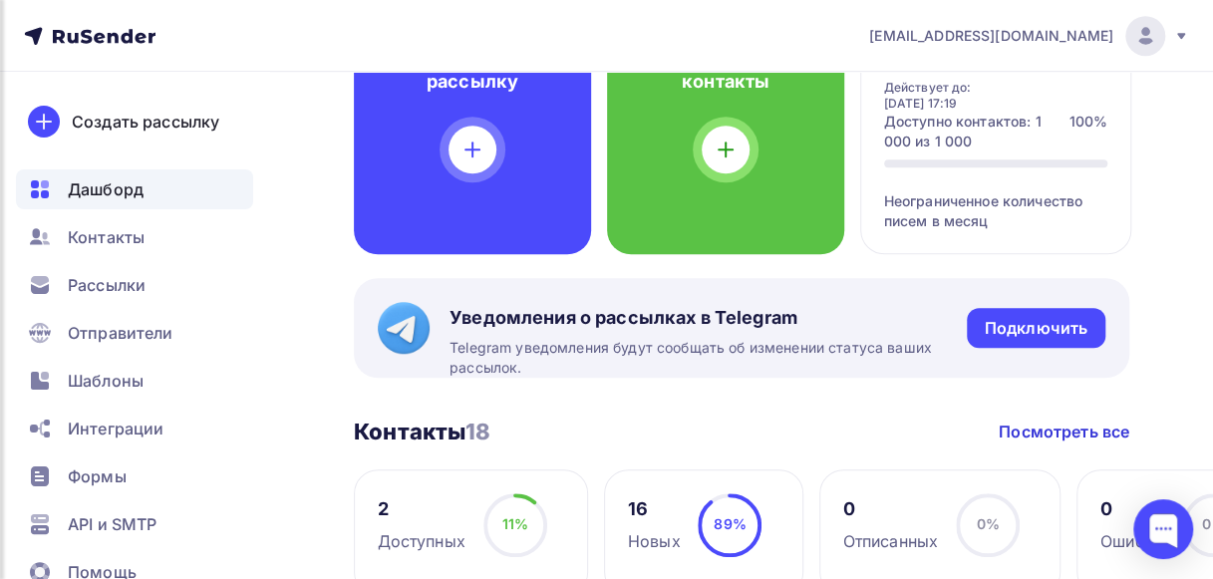
scroll to position [674, 0]
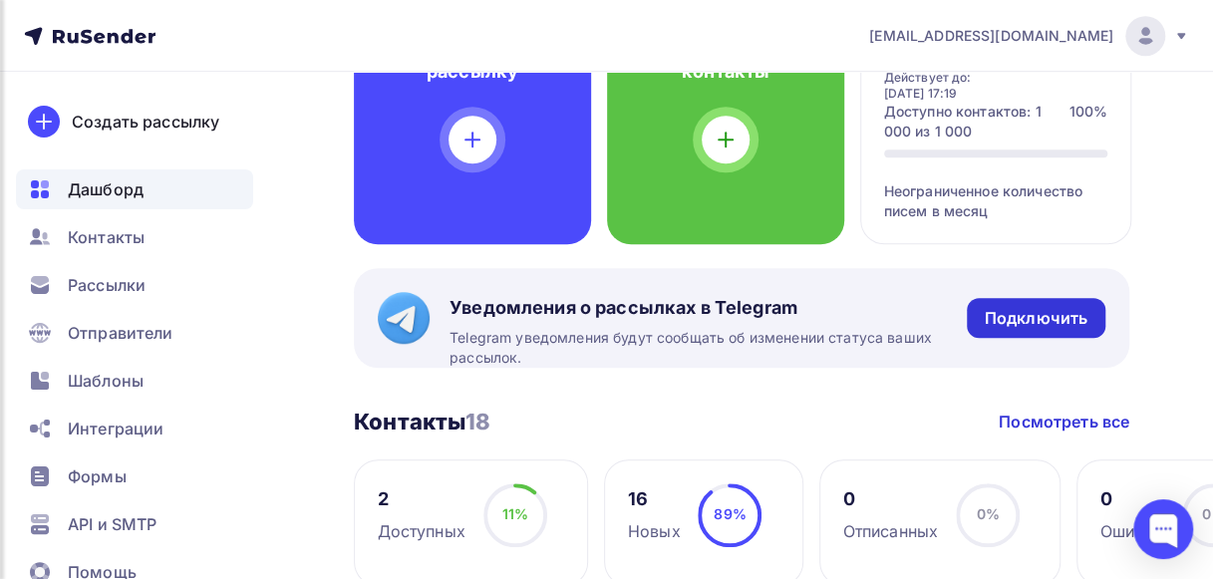
click at [1022, 310] on div "Подключить" at bounding box center [1035, 318] width 103 height 23
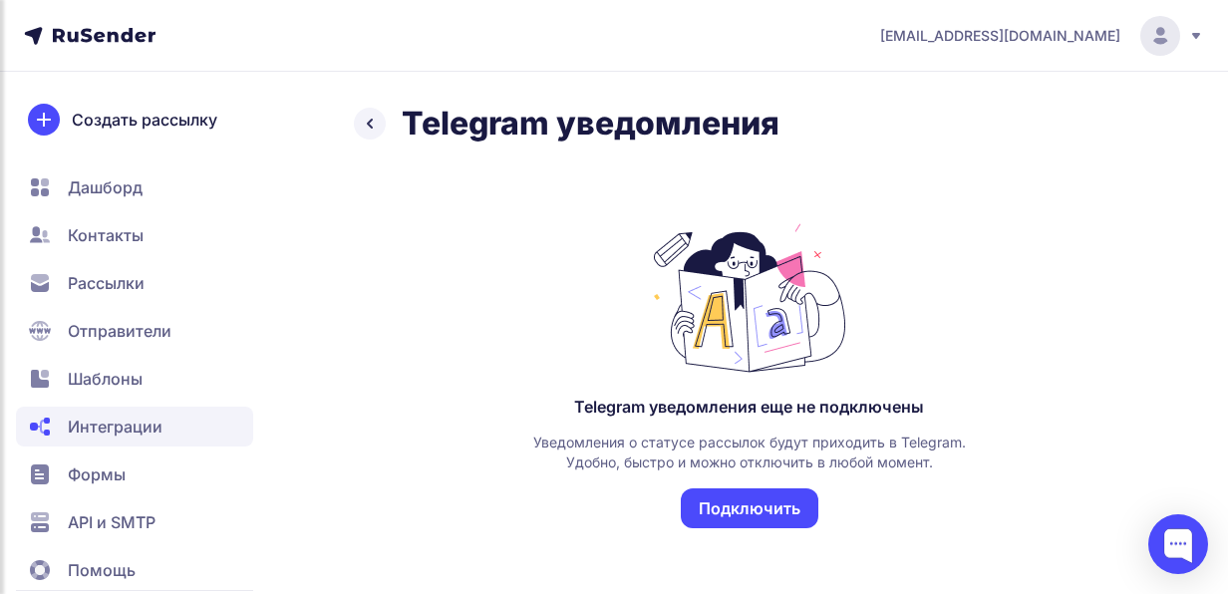
click at [755, 508] on button "Подключить" at bounding box center [750, 508] width 138 height 40
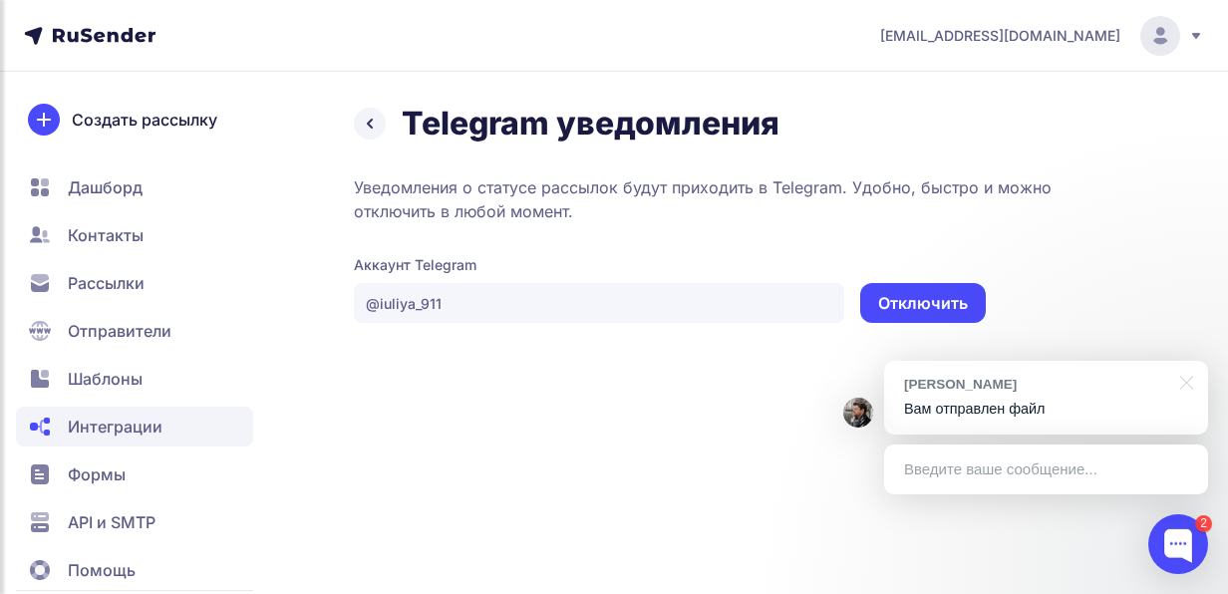
click at [1004, 407] on p "Вам отправлен файл" at bounding box center [1046, 409] width 284 height 21
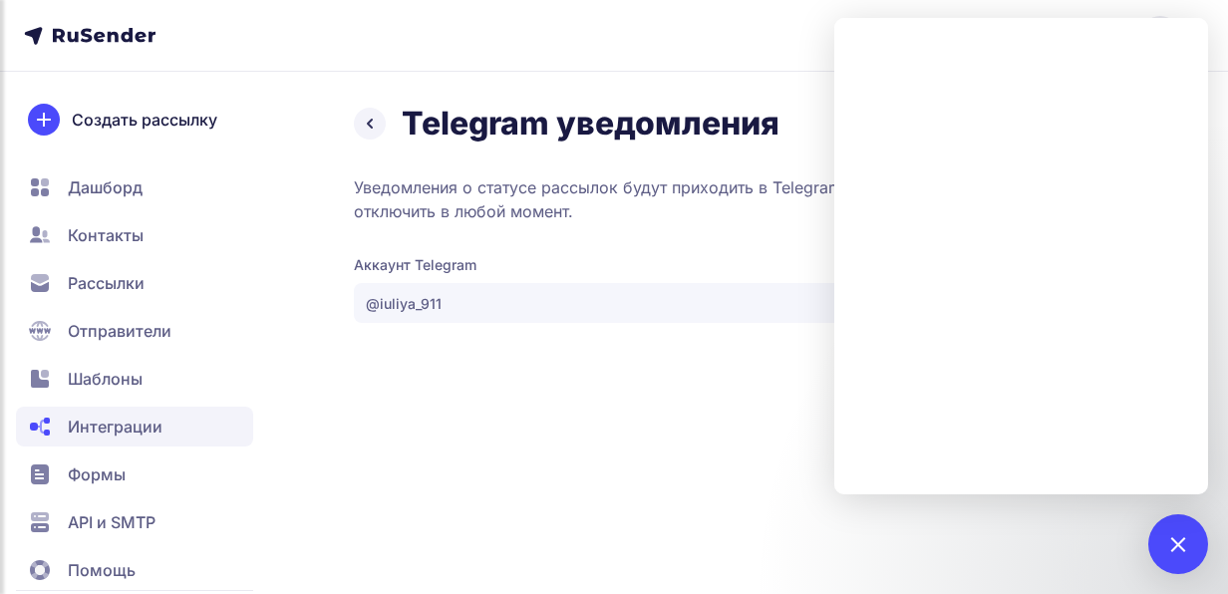
click at [771, 446] on div "info@topsegment.biz Telegram уведомления Уведомления о статусе рассылок будут п…" at bounding box center [614, 297] width 1228 height 594
click at [1192, 544] on div "2" at bounding box center [1178, 544] width 60 height 60
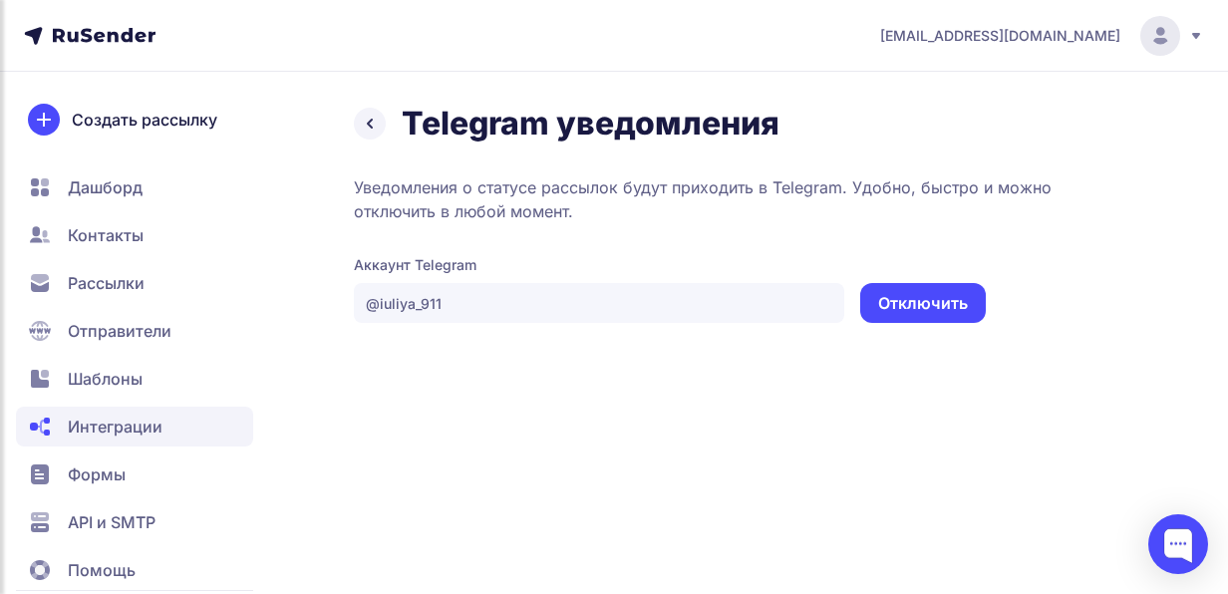
click at [92, 237] on span "Контакты" at bounding box center [106, 235] width 76 height 24
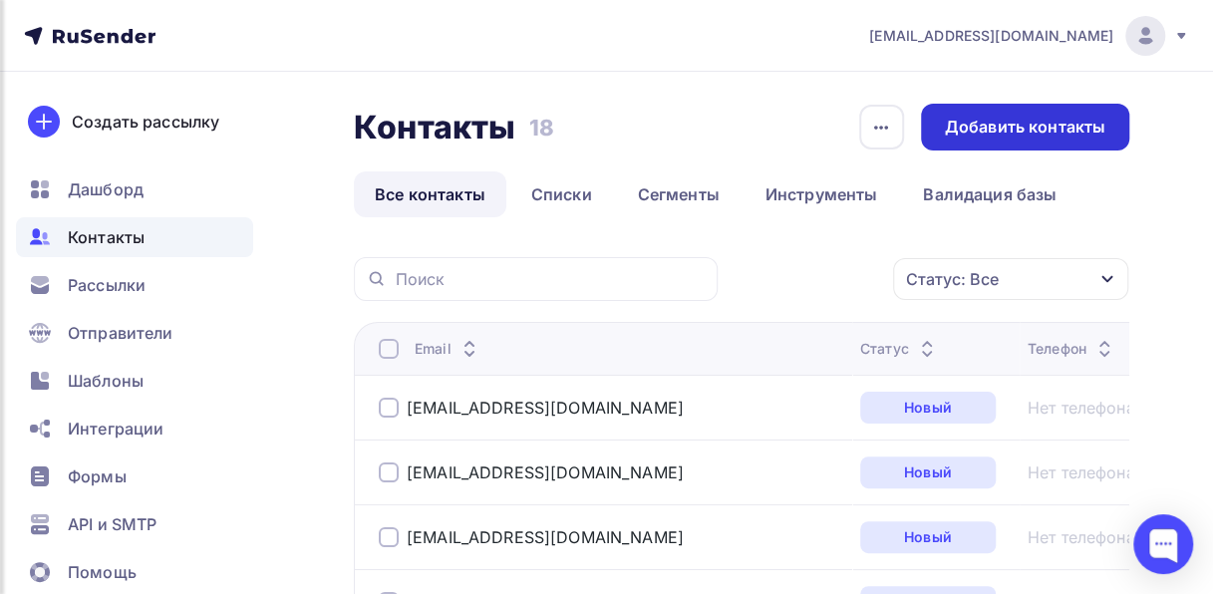
click at [1072, 122] on div "Добавить контакты" at bounding box center [1025, 127] width 160 height 23
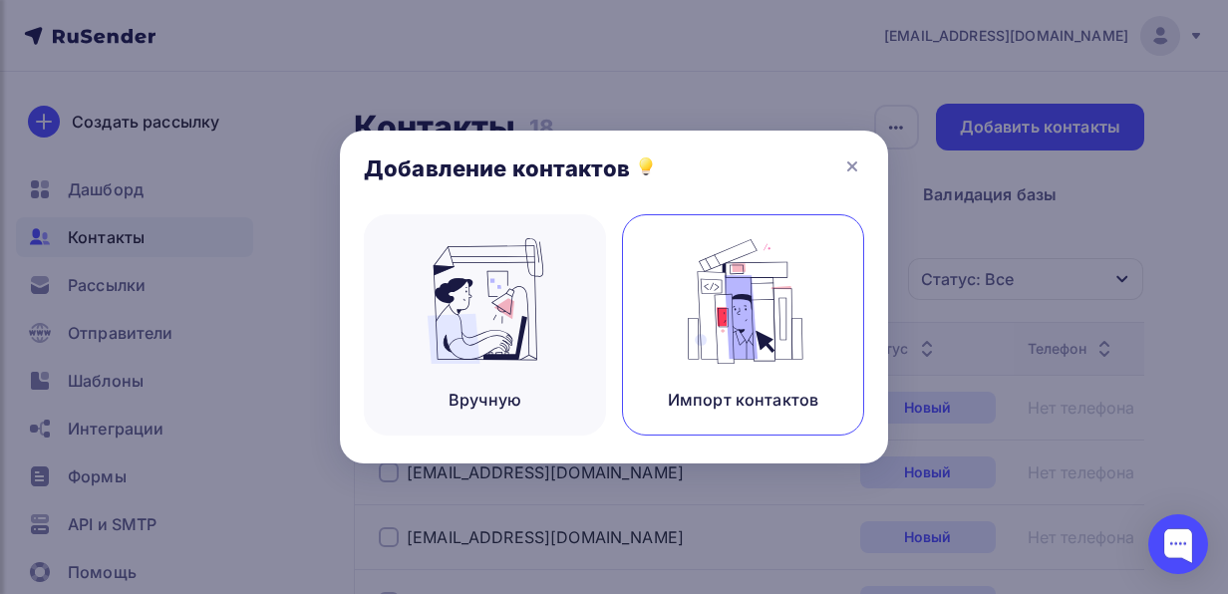
click at [755, 301] on img at bounding box center [744, 301] width 134 height 126
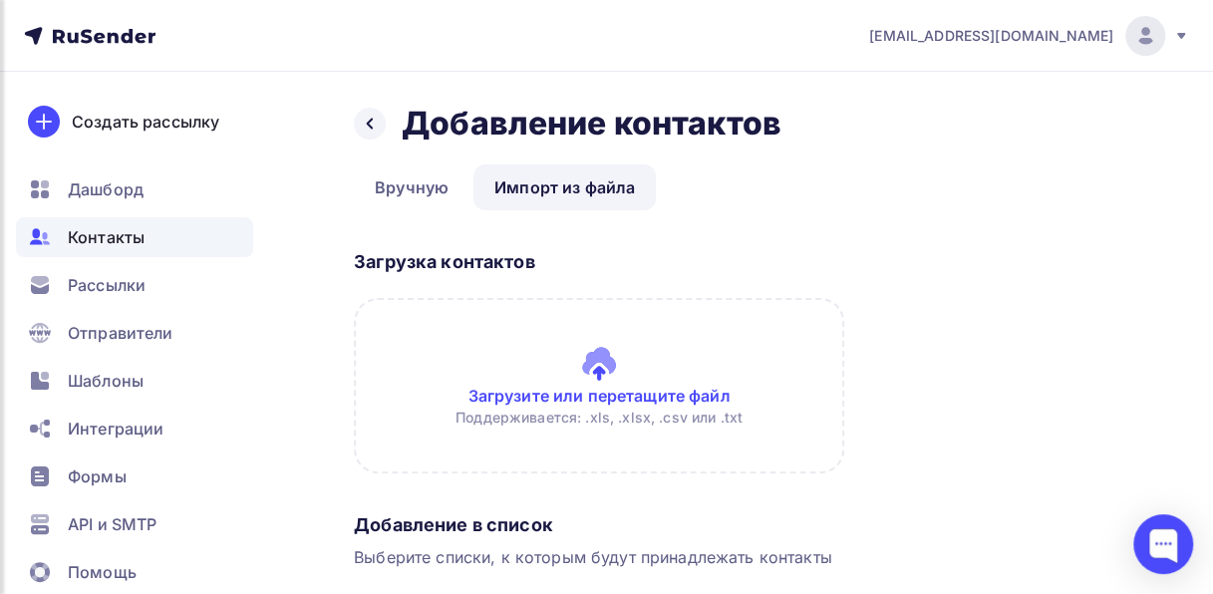
click at [651, 407] on input "file" at bounding box center [599, 385] width 490 height 175
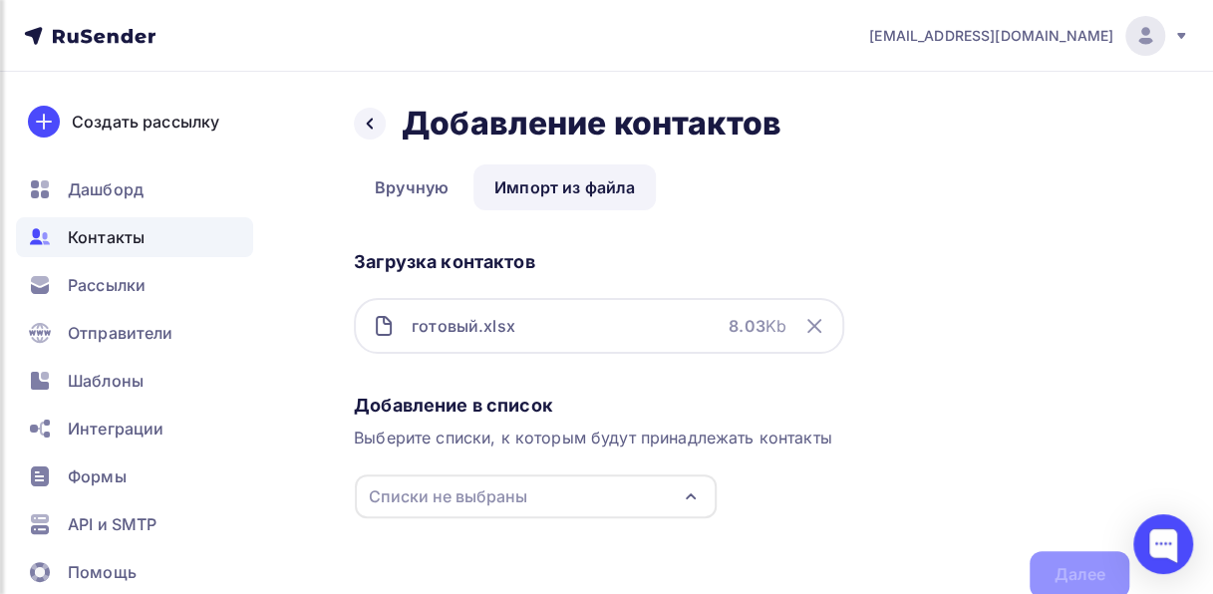
click at [612, 495] on div "Списки не выбраны" at bounding box center [536, 496] width 362 height 44
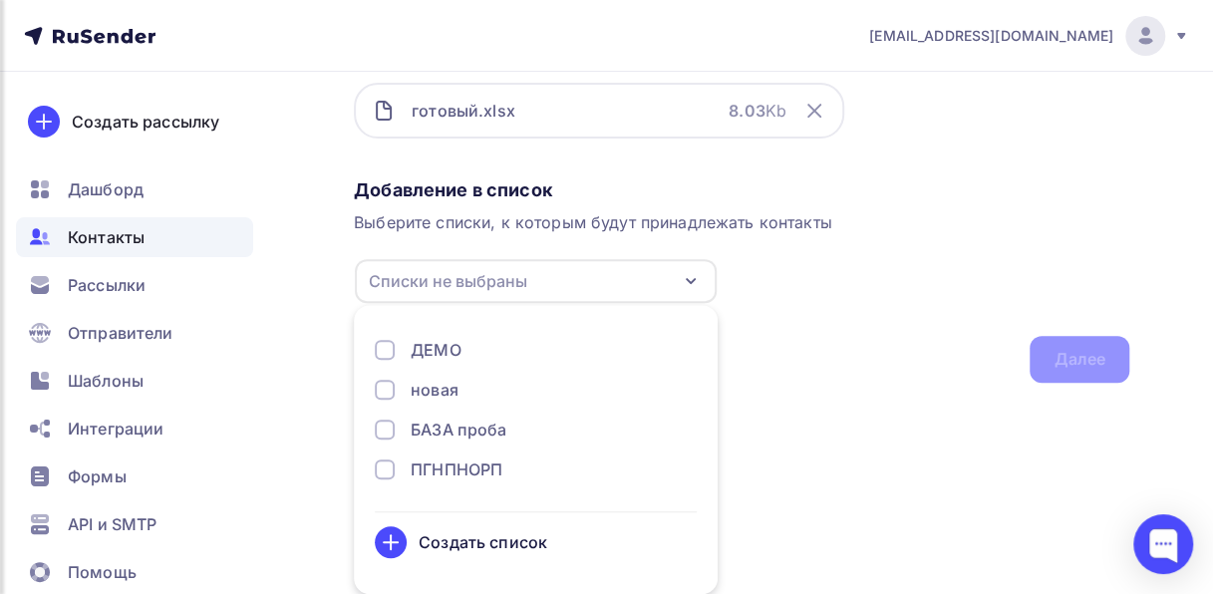
click at [384, 355] on div at bounding box center [385, 350] width 20 height 20
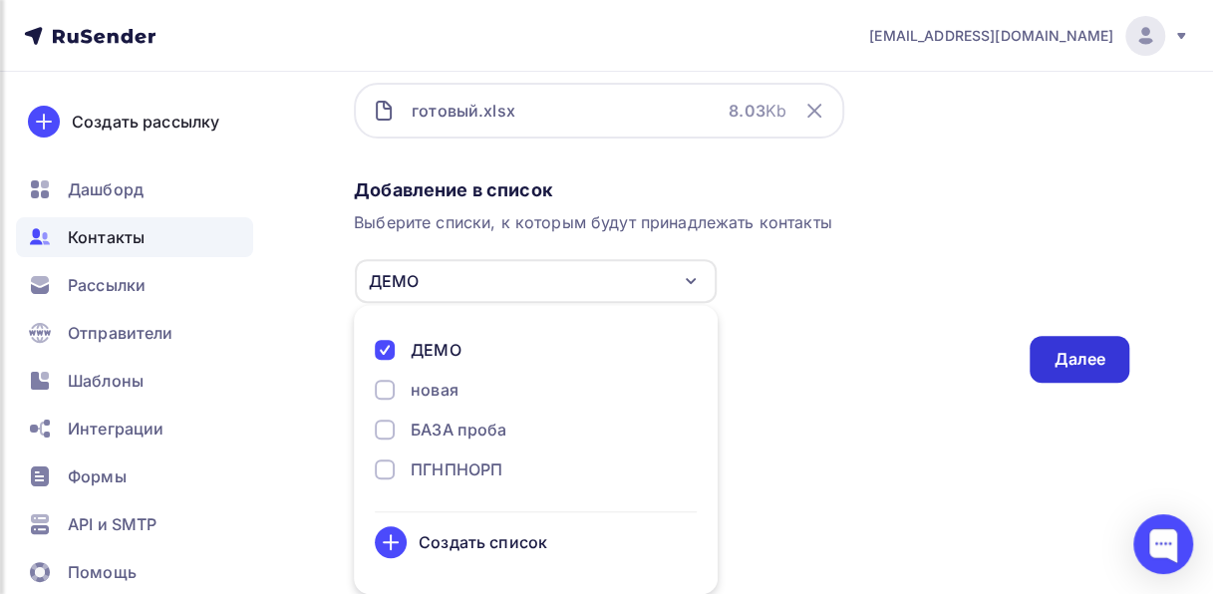
click at [1092, 355] on div "Далее" at bounding box center [1079, 359] width 52 height 23
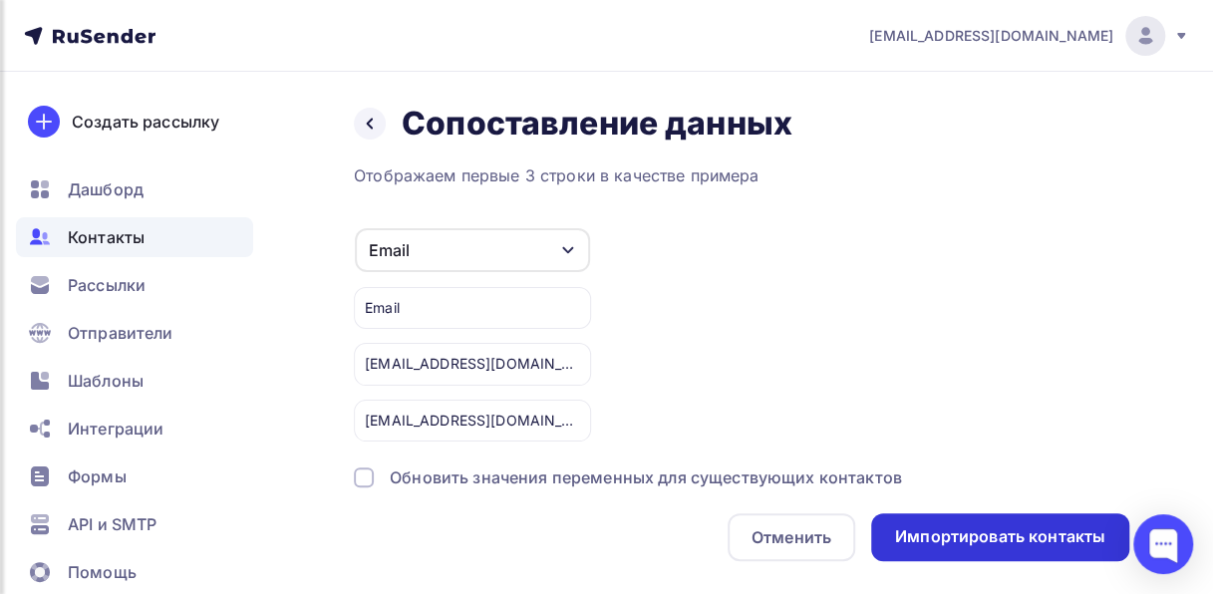
click at [1028, 542] on div "Импортировать контакты" at bounding box center [1000, 536] width 210 height 23
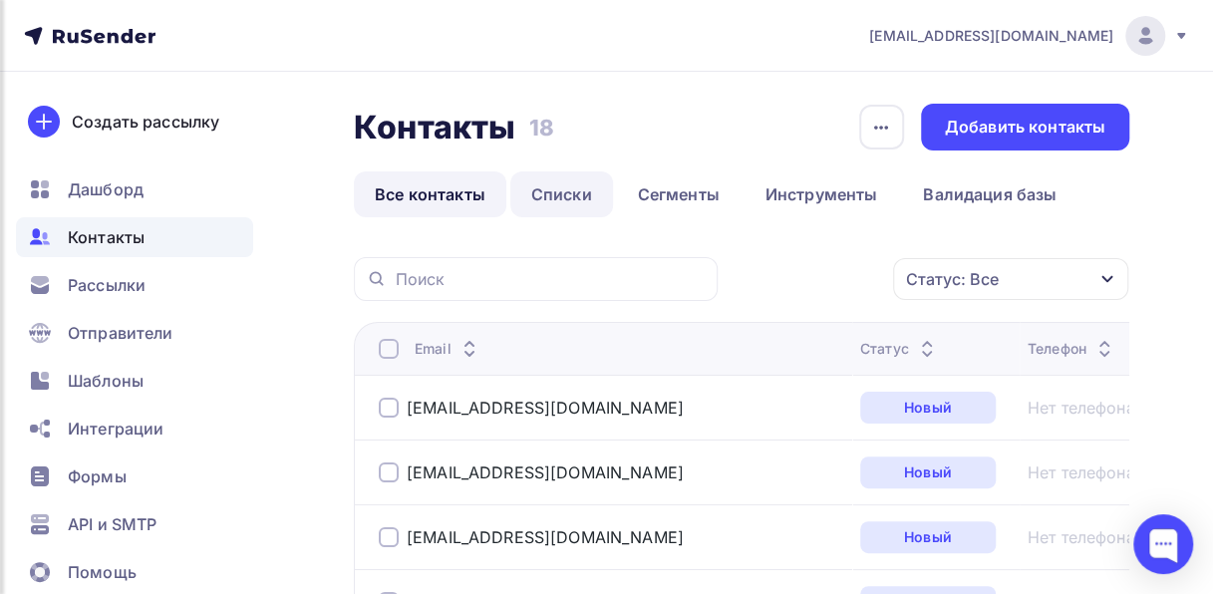
click at [570, 185] on link "Списки" at bounding box center [561, 194] width 103 height 46
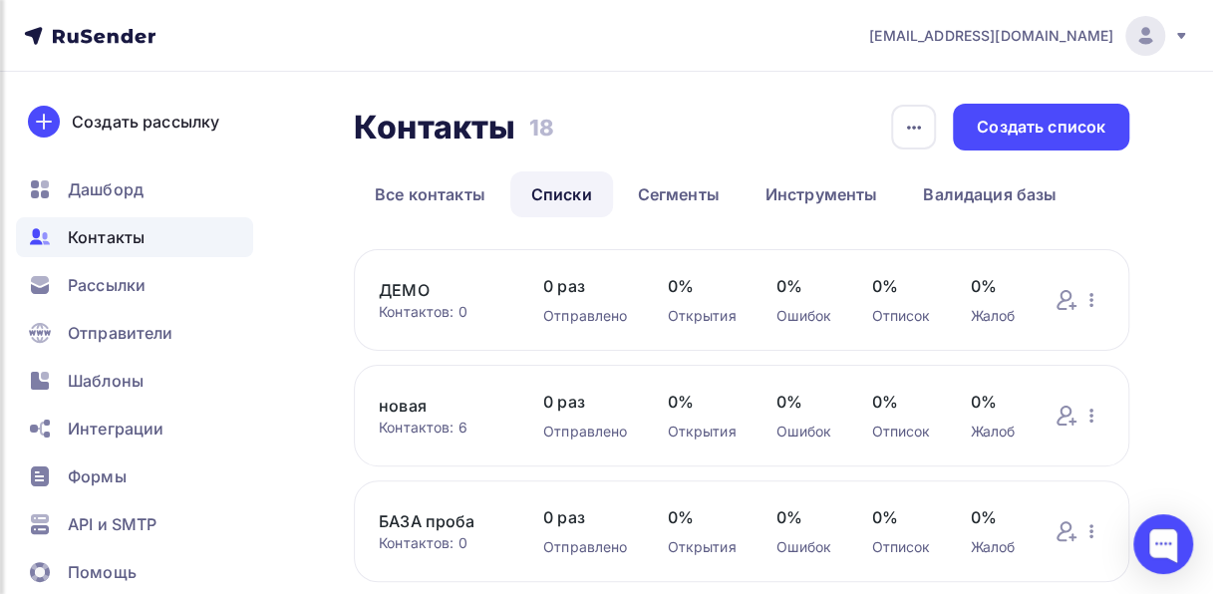
click at [426, 289] on link "ДЕМО" at bounding box center [441, 290] width 125 height 24
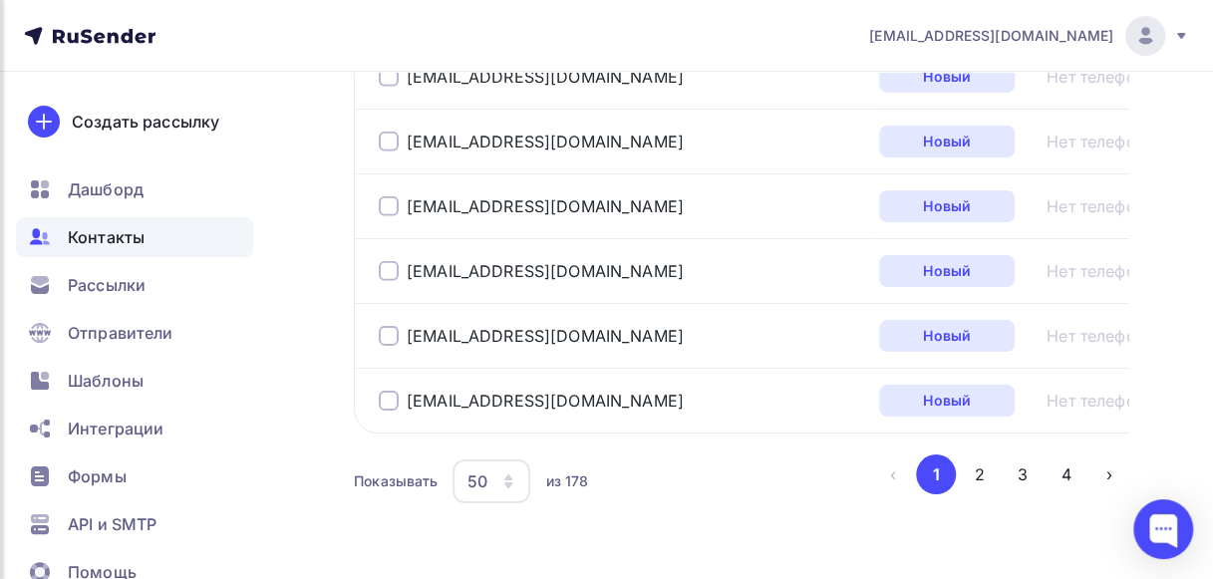
scroll to position [3547, 0]
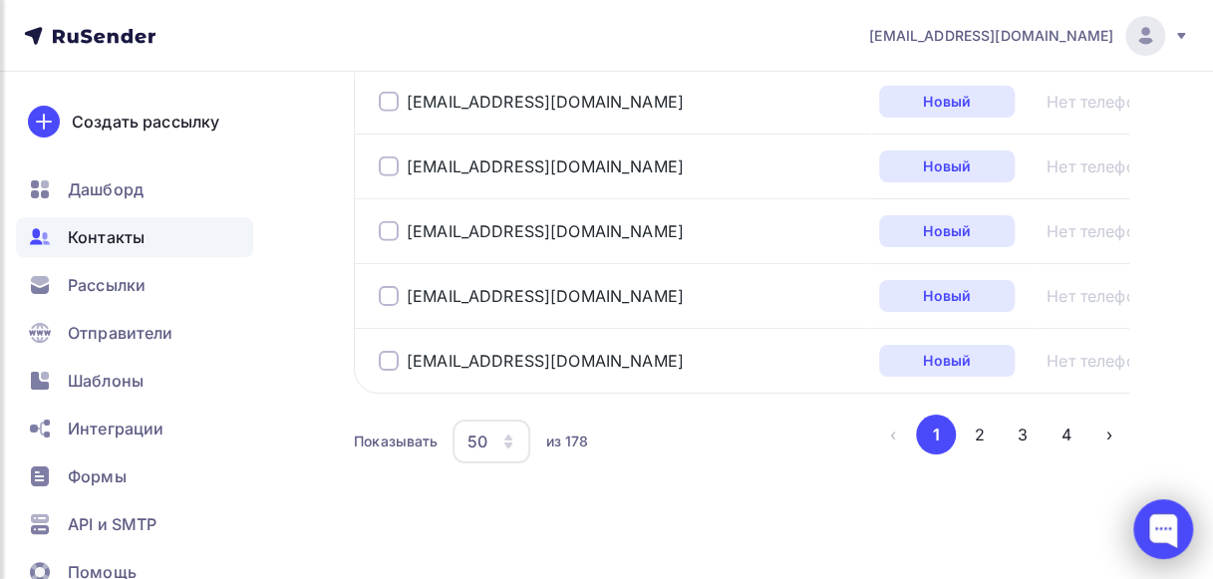
click at [1152, 520] on div at bounding box center [1163, 529] width 60 height 60
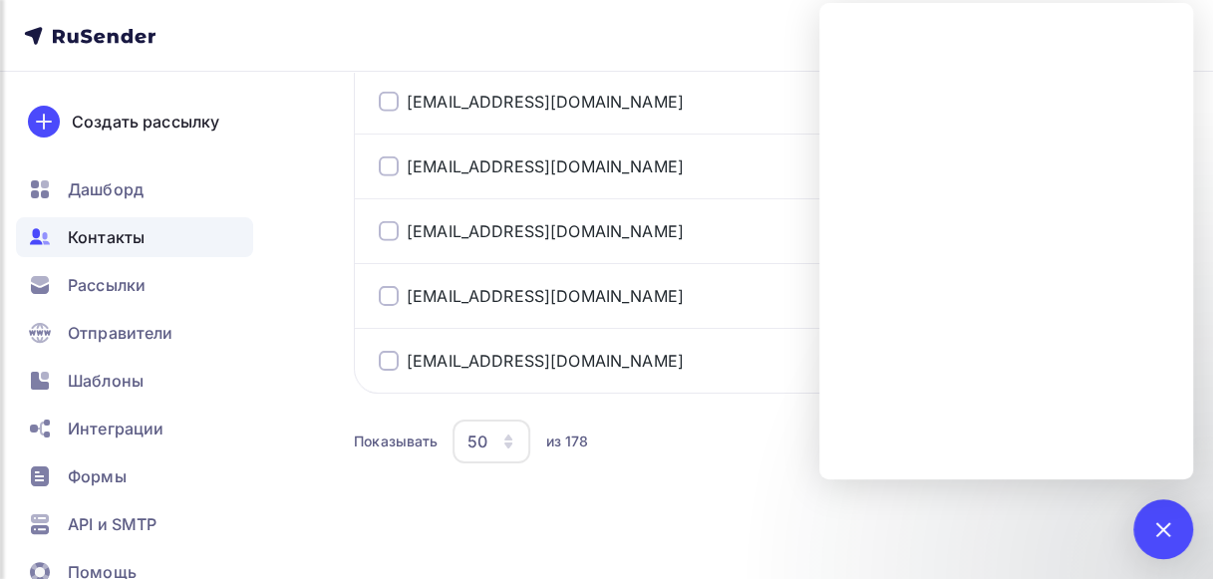
click at [1165, 512] on div at bounding box center [1163, 529] width 60 height 60
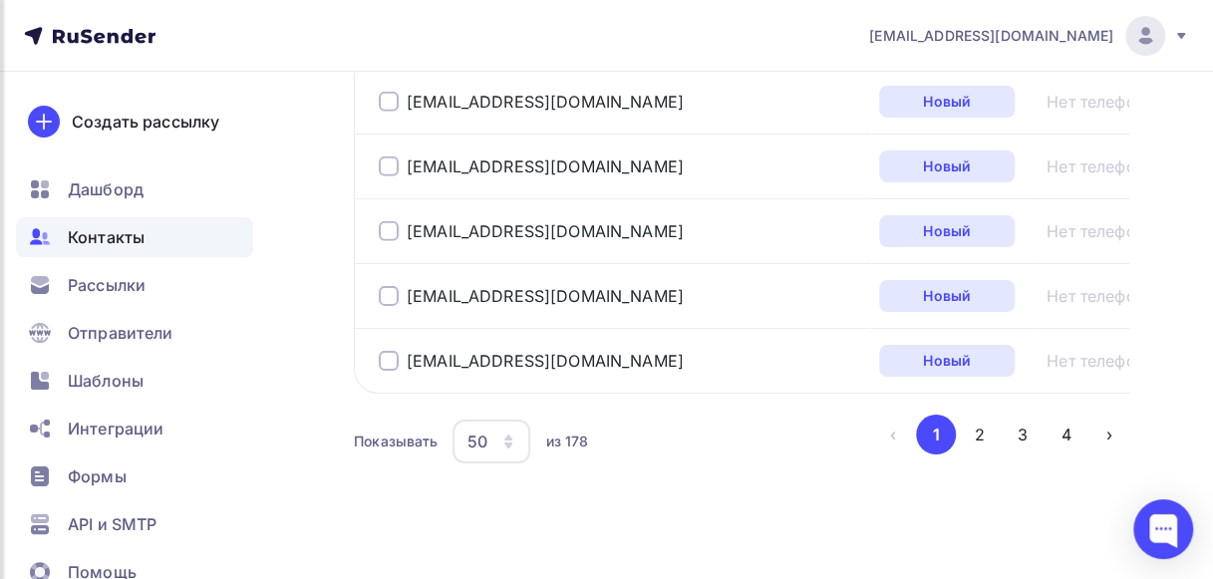
click at [506, 434] on icon "button" at bounding box center [508, 437] width 8 height 6
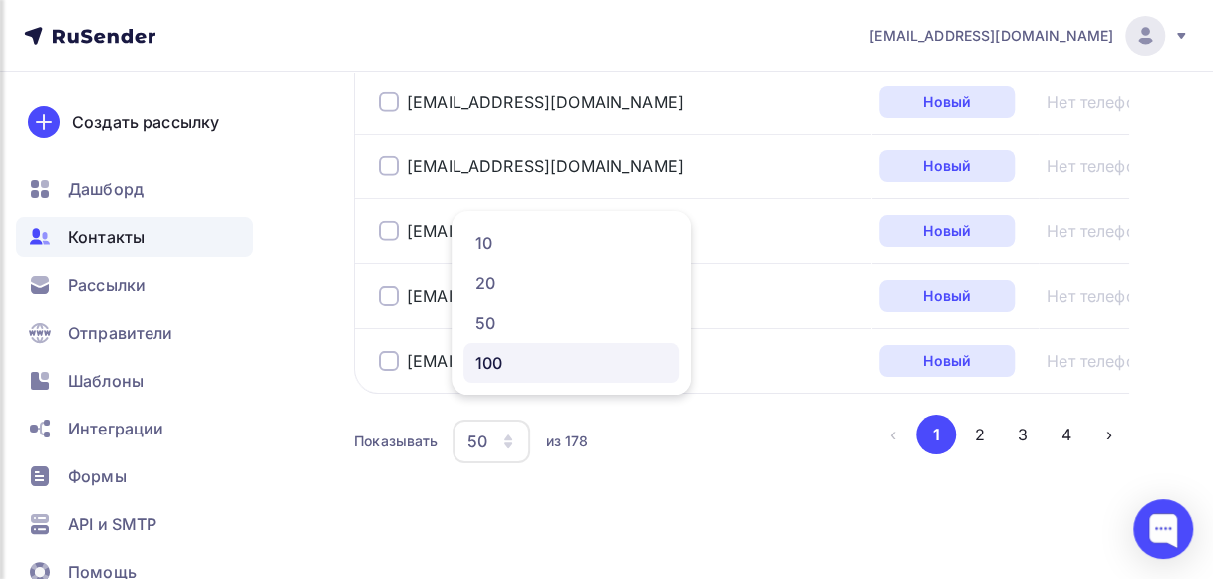
click at [499, 352] on div "100" at bounding box center [570, 363] width 191 height 24
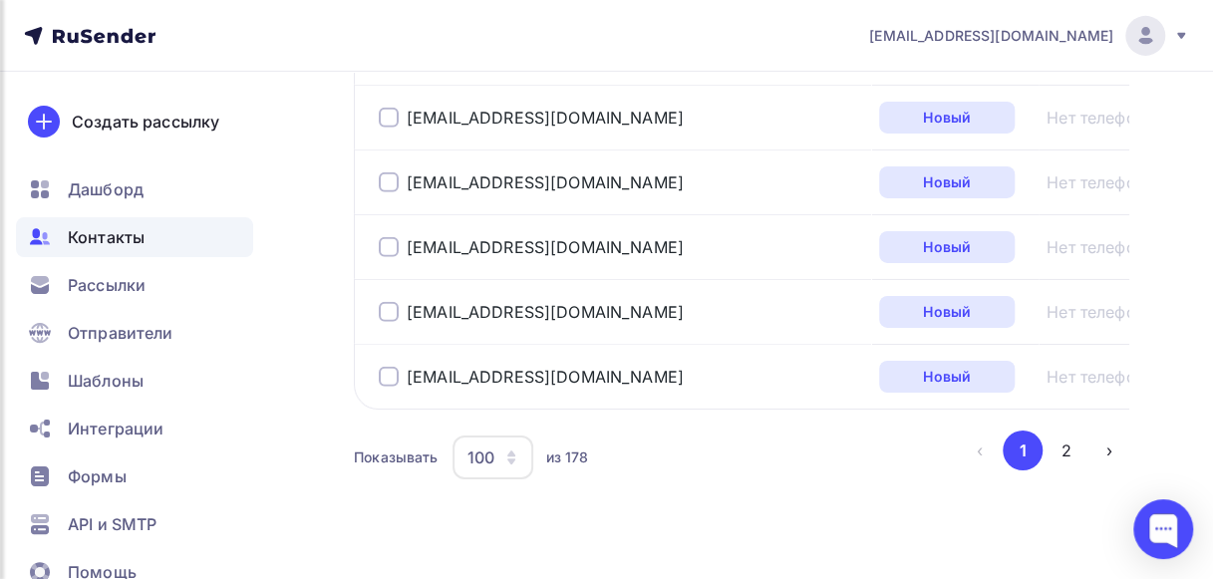
scroll to position [0, 0]
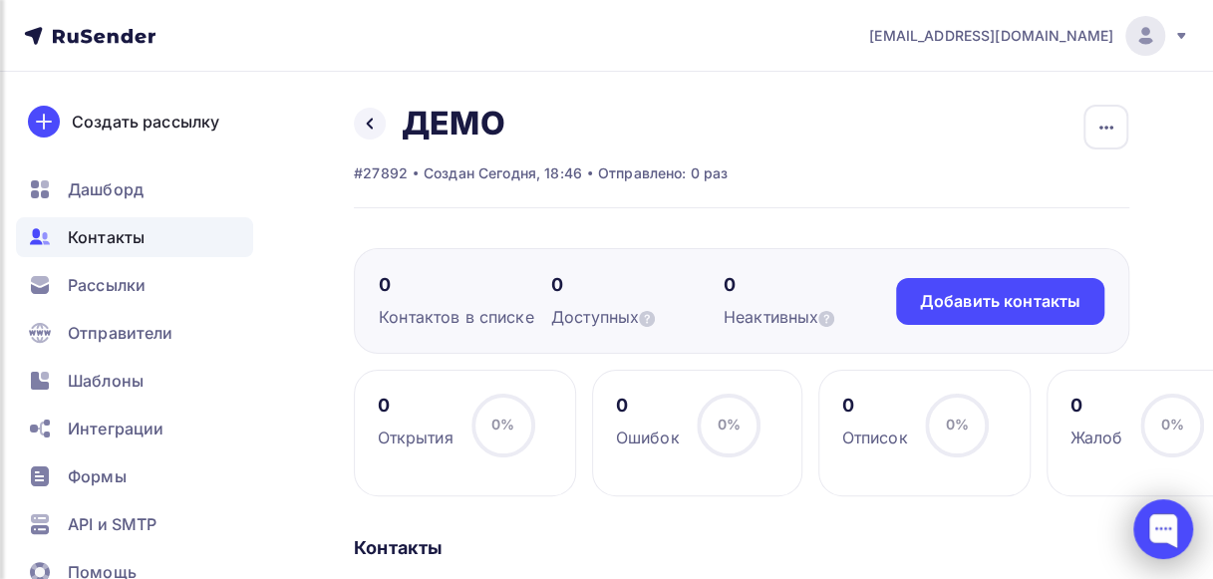
click at [1149, 527] on div at bounding box center [1163, 529] width 60 height 60
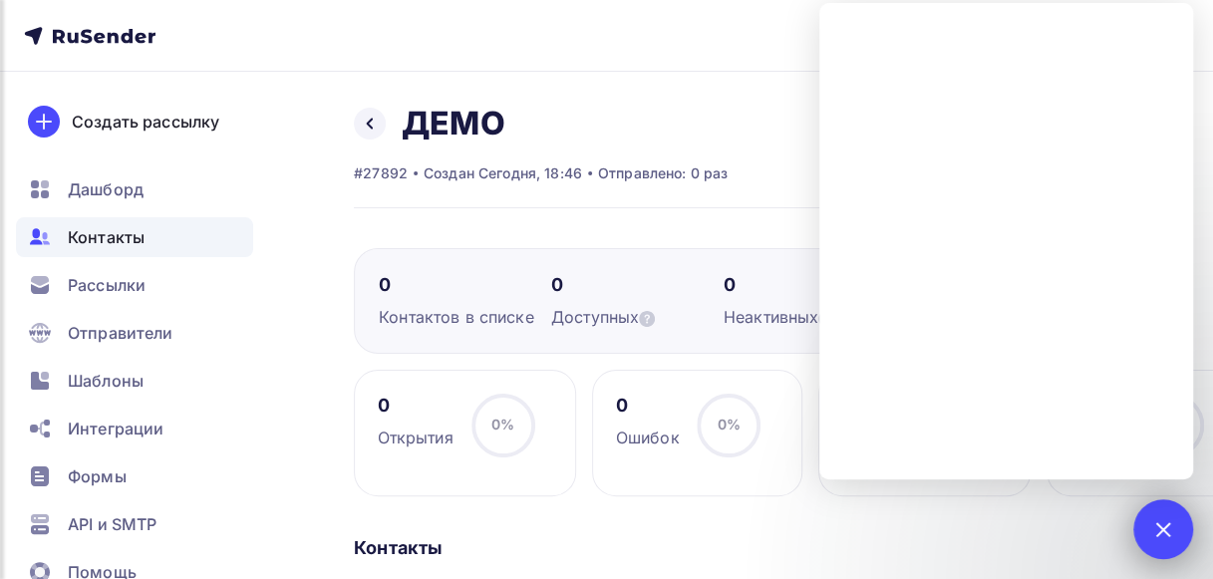
click at [1149, 527] on div at bounding box center [1162, 528] width 27 height 27
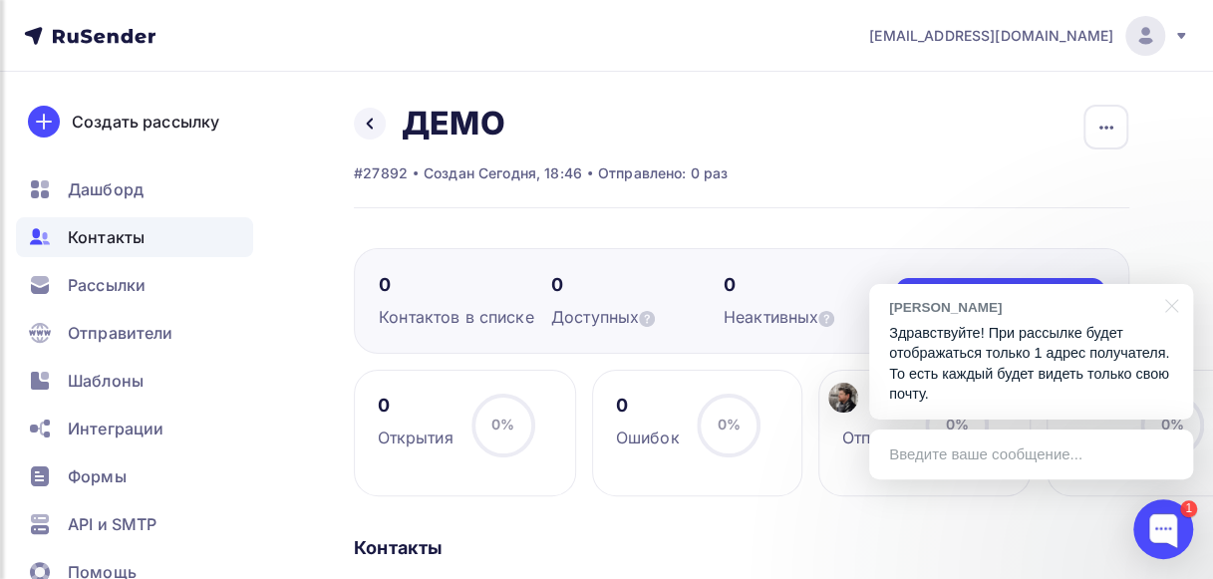
click at [983, 364] on p "Здравствуйте! При рассылке будет отображаться только 1 адрес получателя. То ест…" at bounding box center [1031, 364] width 284 height 82
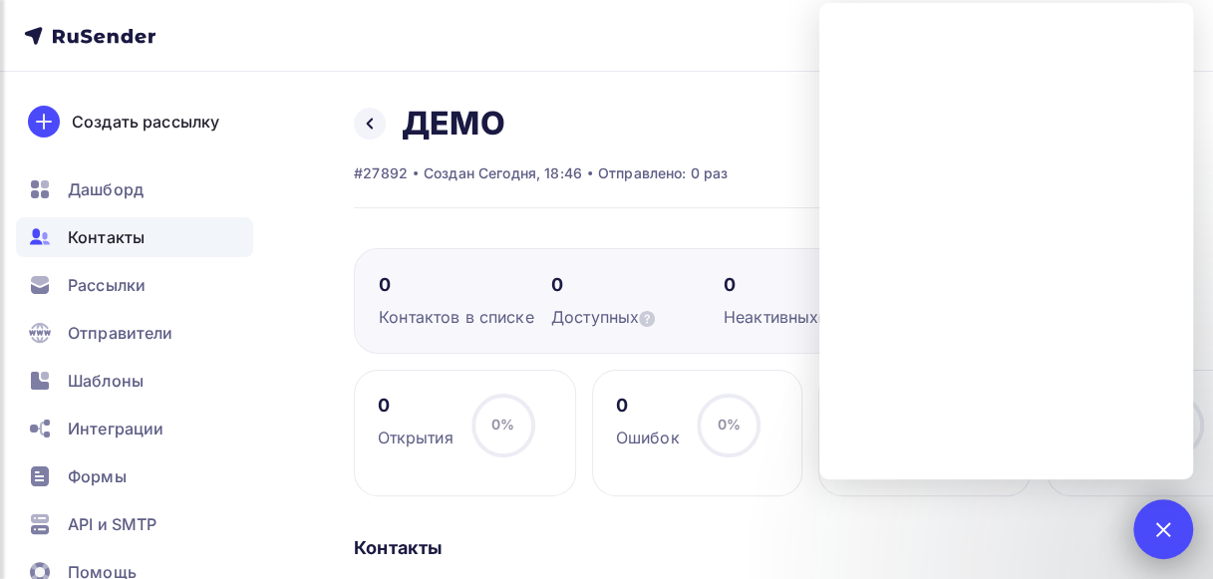
click at [1174, 521] on div "1" at bounding box center [1163, 529] width 60 height 60
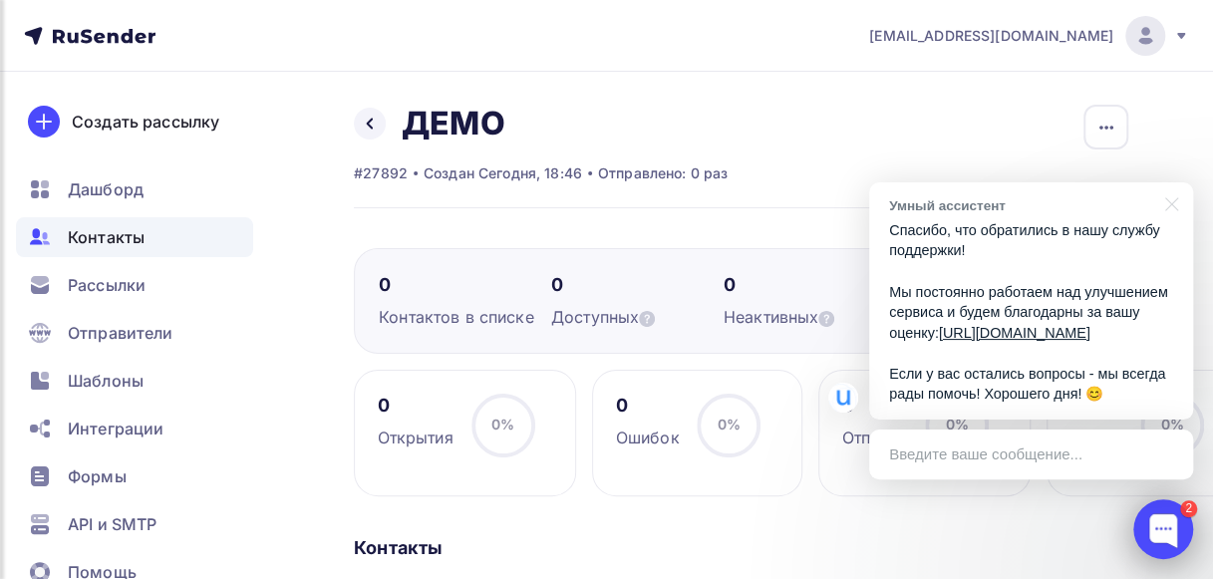
click at [1171, 534] on div at bounding box center [1163, 529] width 60 height 60
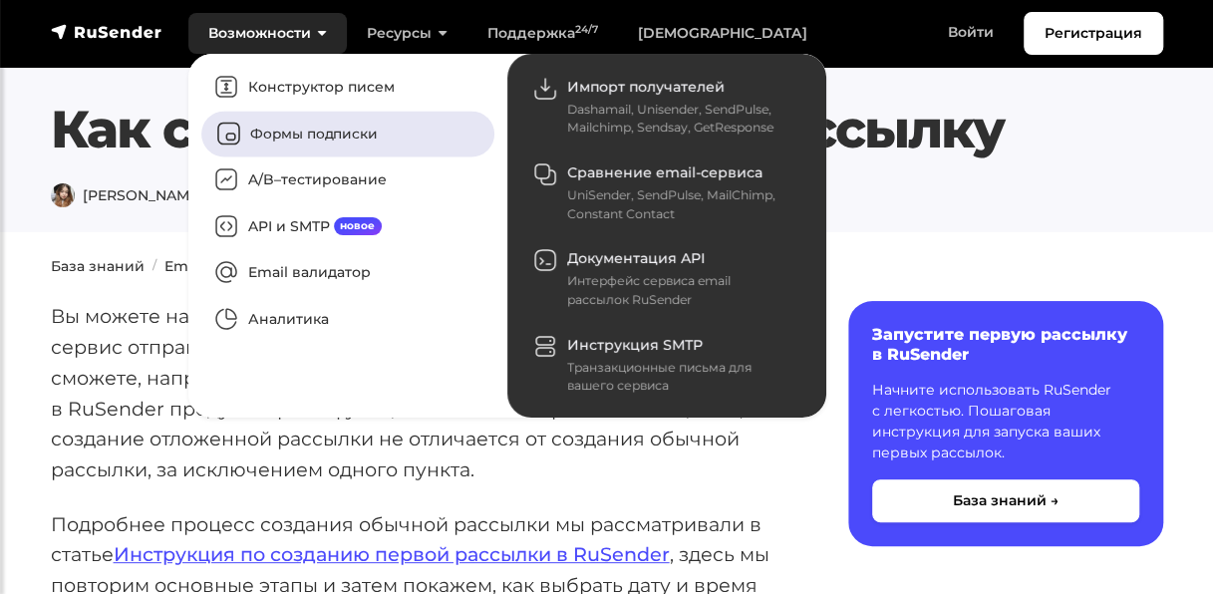
click at [343, 136] on link "Формы подписки" at bounding box center [347, 134] width 293 height 46
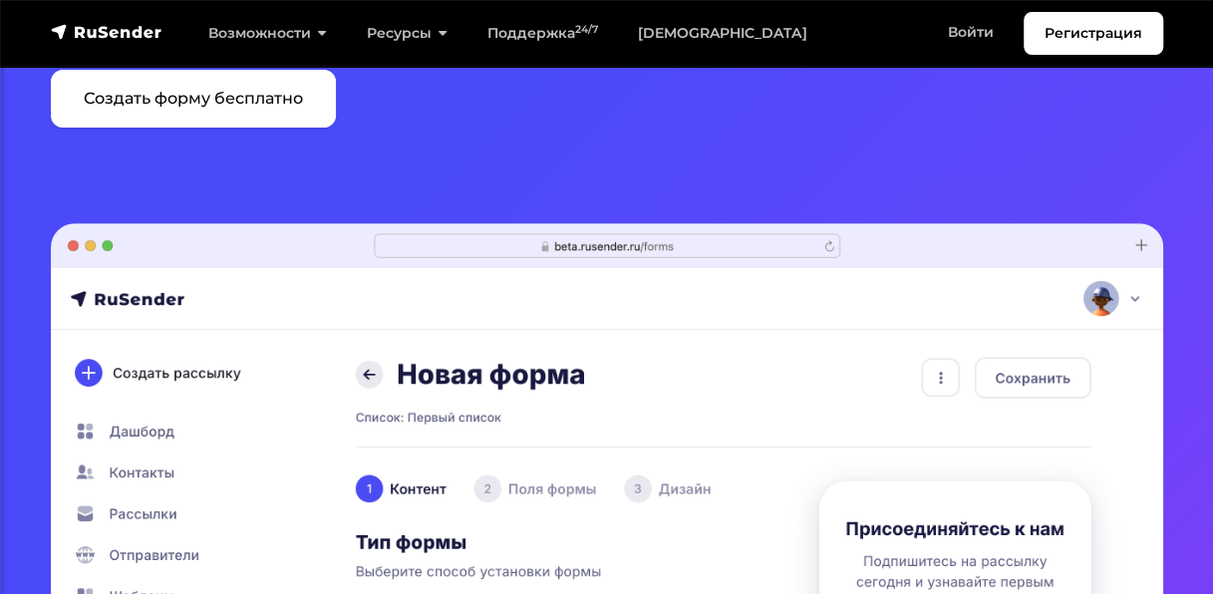
scroll to position [131, 0]
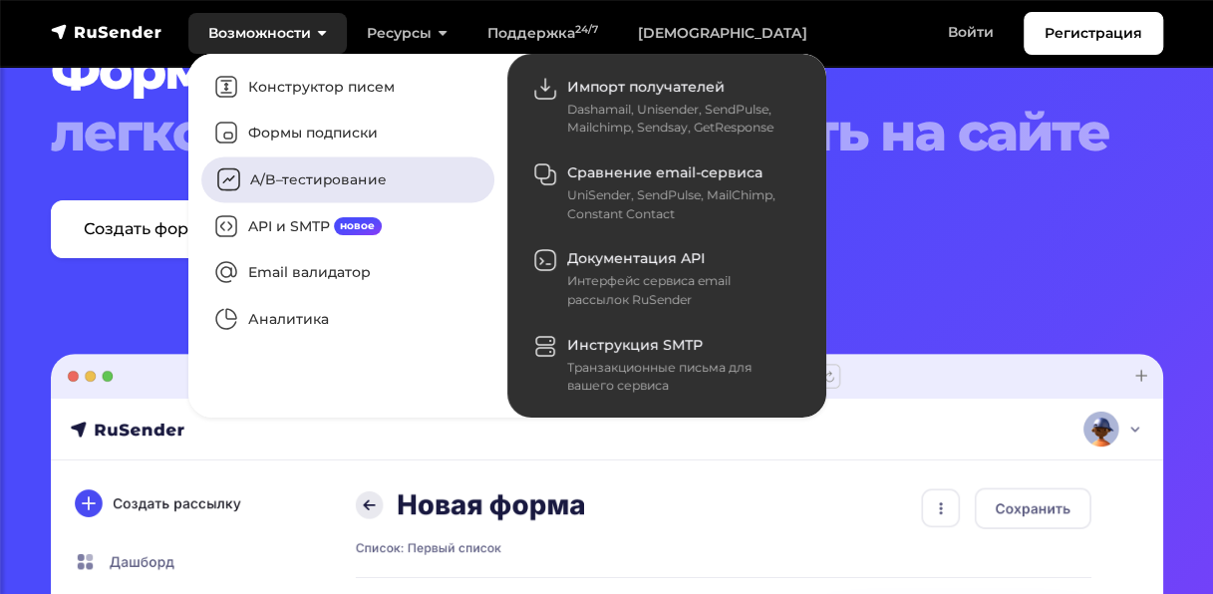
click at [285, 178] on link "A/B–тестирование" at bounding box center [347, 180] width 293 height 46
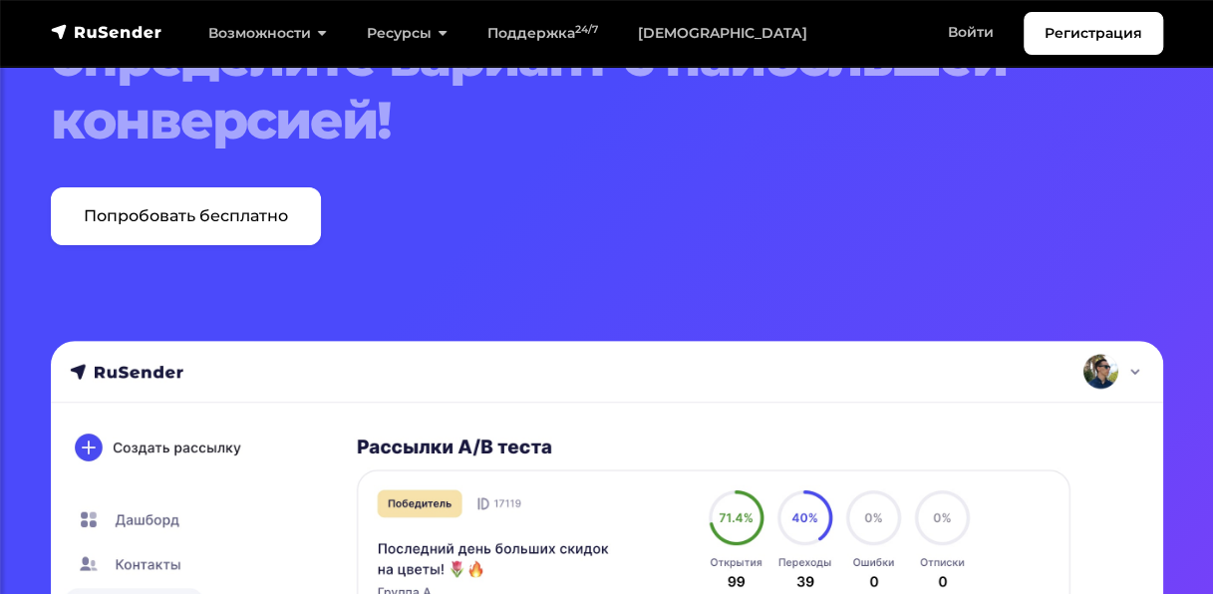
scroll to position [175, 0]
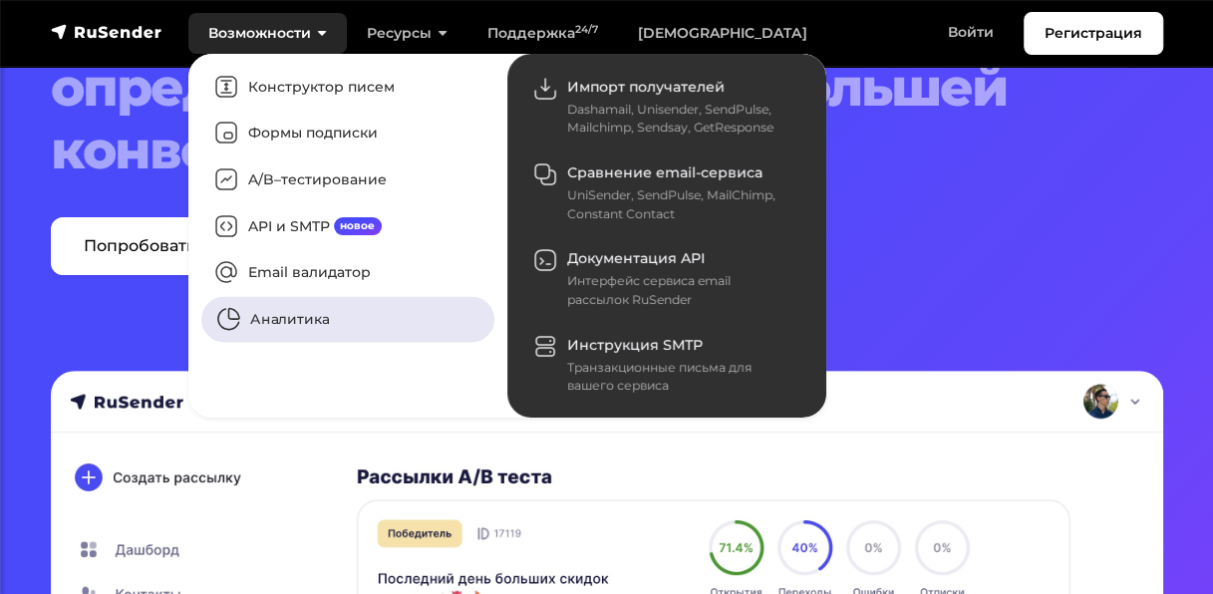
click at [326, 319] on link "Аналитика" at bounding box center [347, 320] width 293 height 46
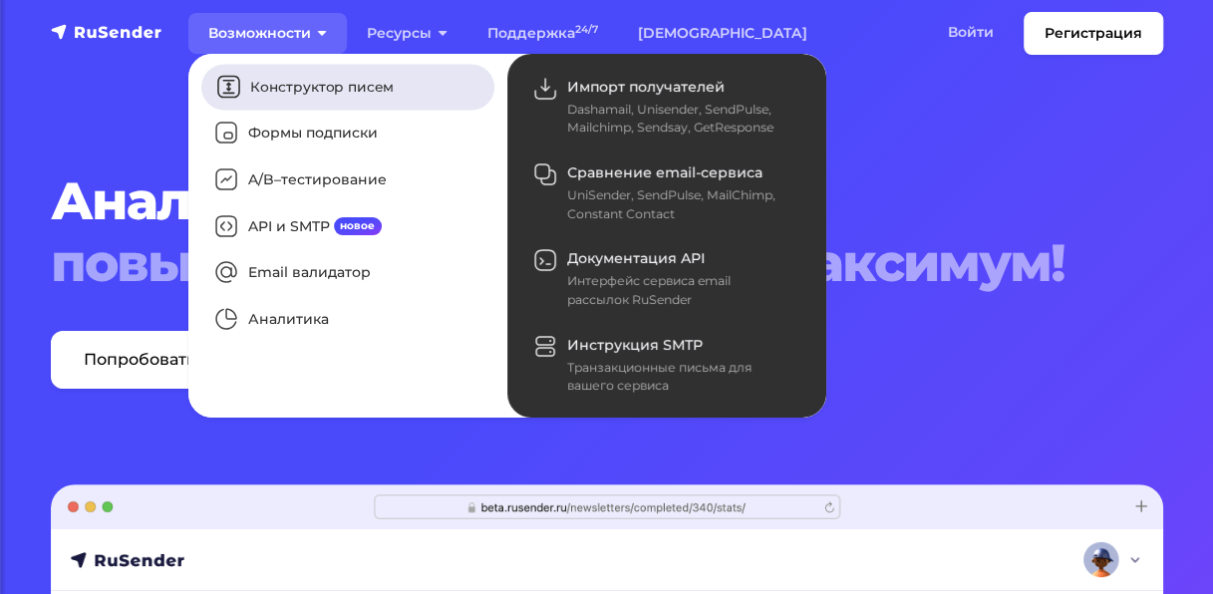
click at [355, 96] on link "Конструктор писем" at bounding box center [347, 87] width 293 height 46
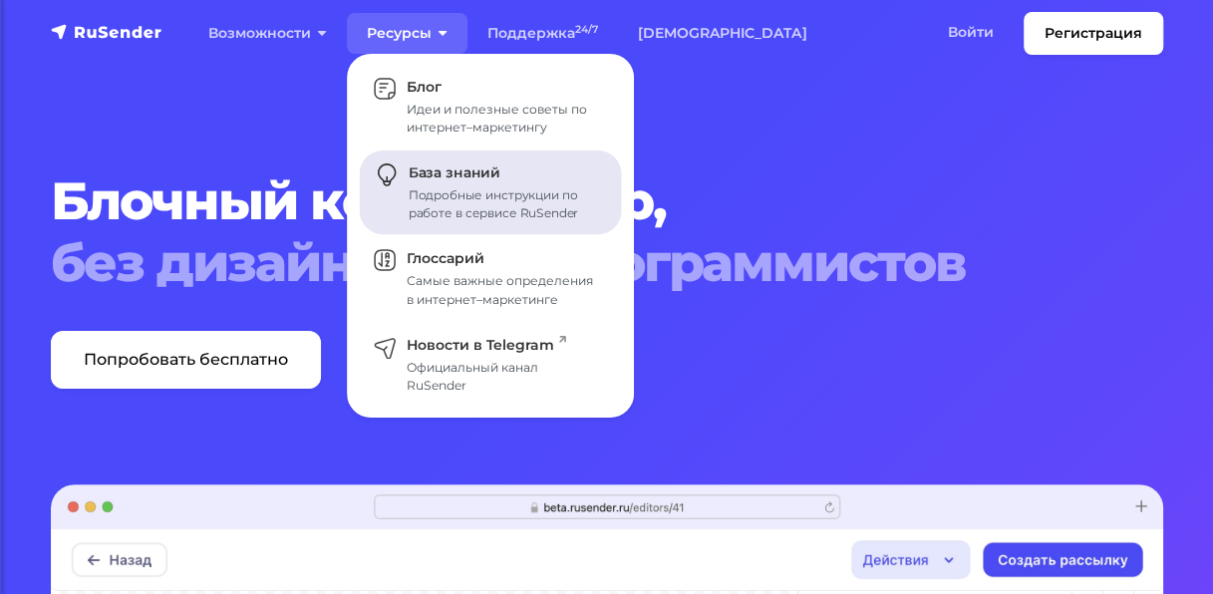
click at [475, 190] on div "Подробные инструкции по работе в сервисе RuSender" at bounding box center [503, 204] width 189 height 36
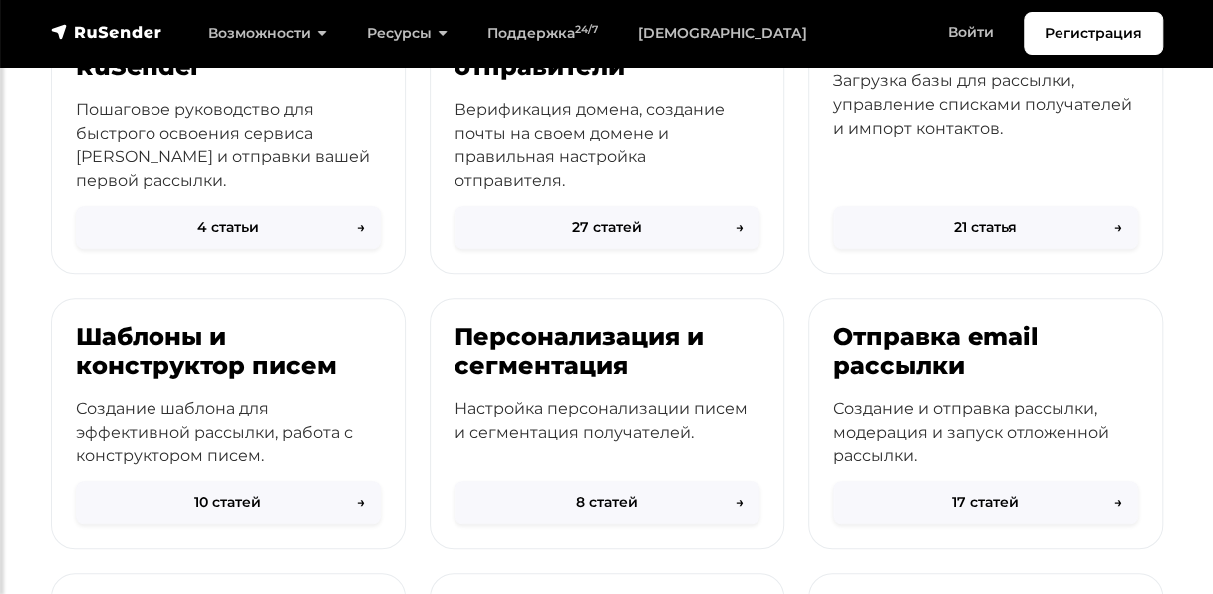
scroll to position [347, 0]
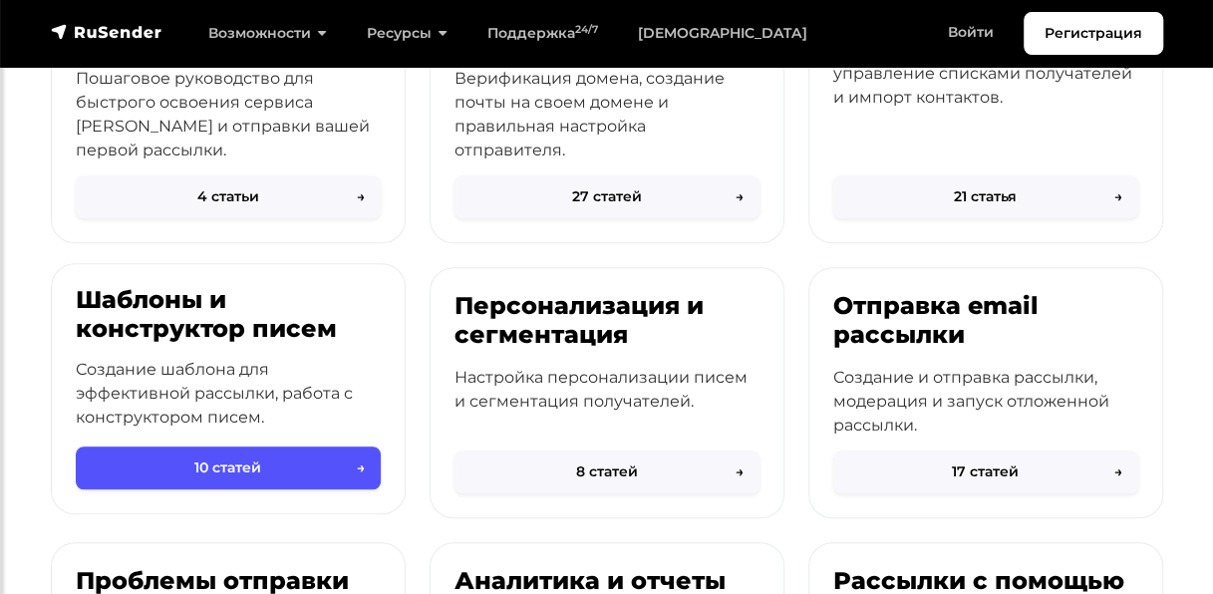
click at [224, 465] on button "10 статей →" at bounding box center [228, 467] width 305 height 43
